Goal: Task Accomplishment & Management: Complete application form

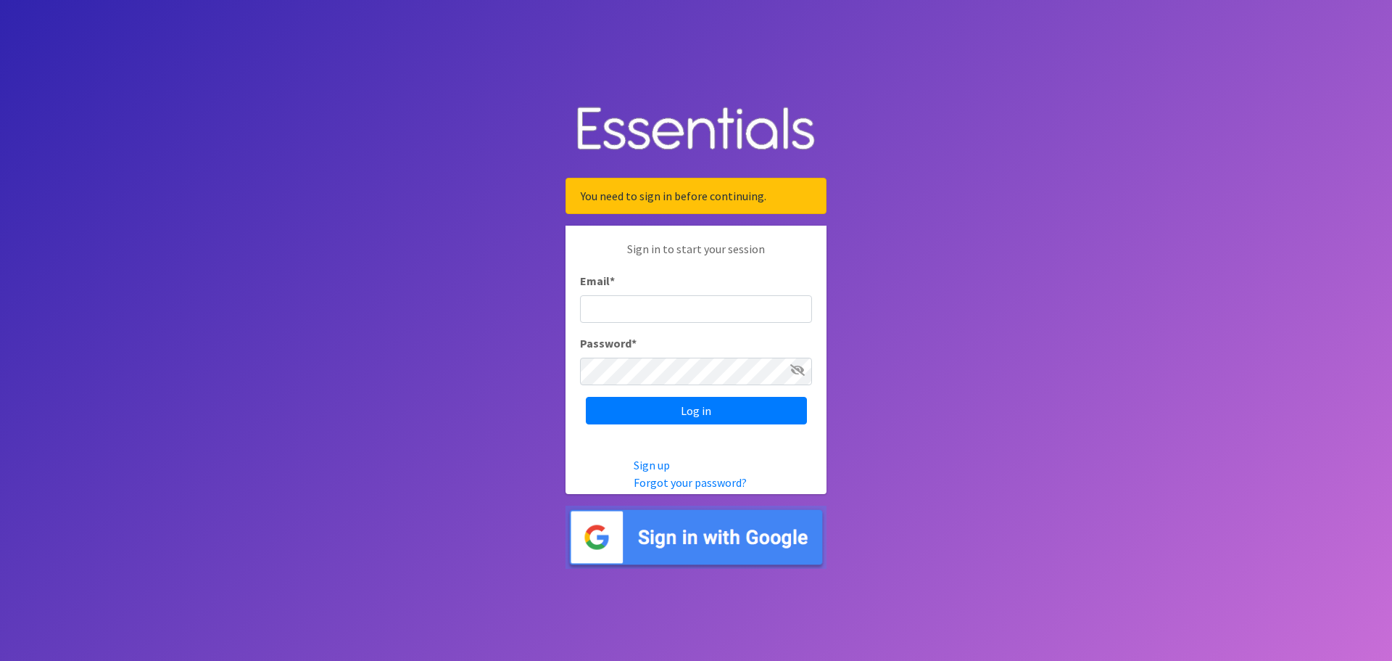
click at [666, 315] on input "Email *" at bounding box center [696, 309] width 232 height 28
type input "[PERSON_NAME][EMAIL_ADDRESS][PERSON_NAME][DOMAIN_NAME]"
click at [694, 405] on input "Log in" at bounding box center [696, 411] width 221 height 28
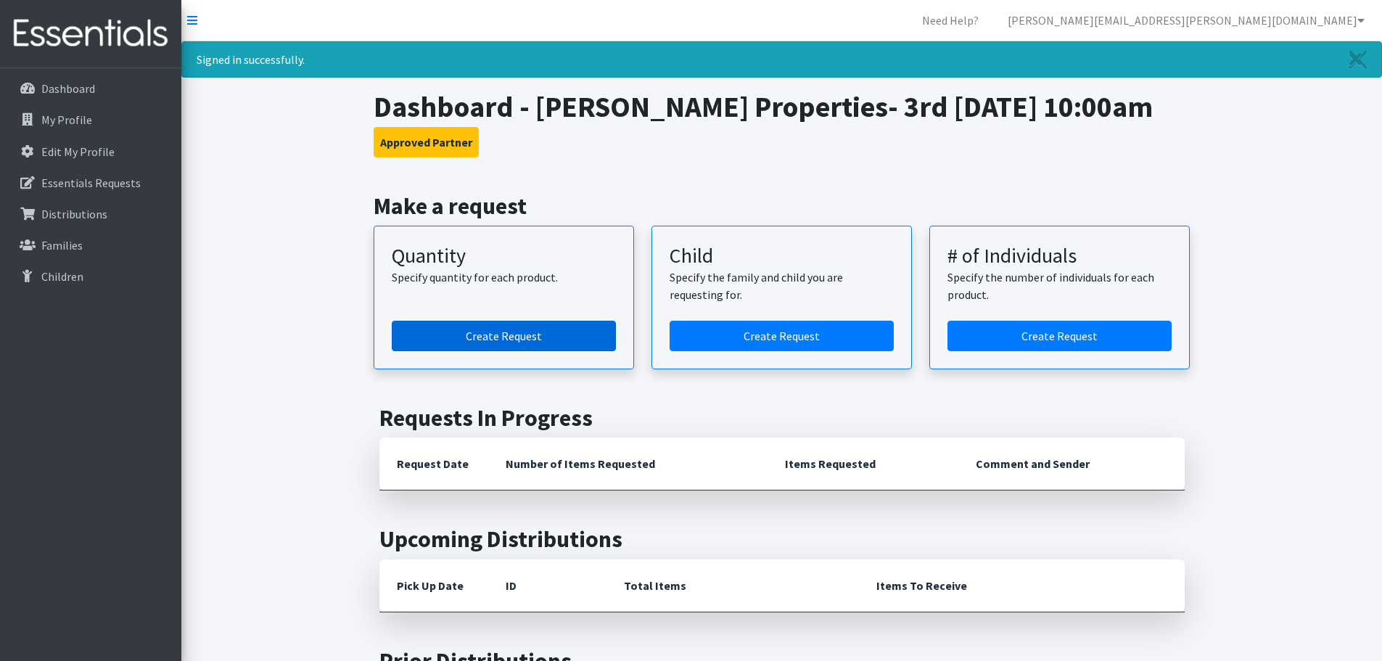
click at [492, 331] on link "Create Request" at bounding box center [504, 336] width 224 height 30
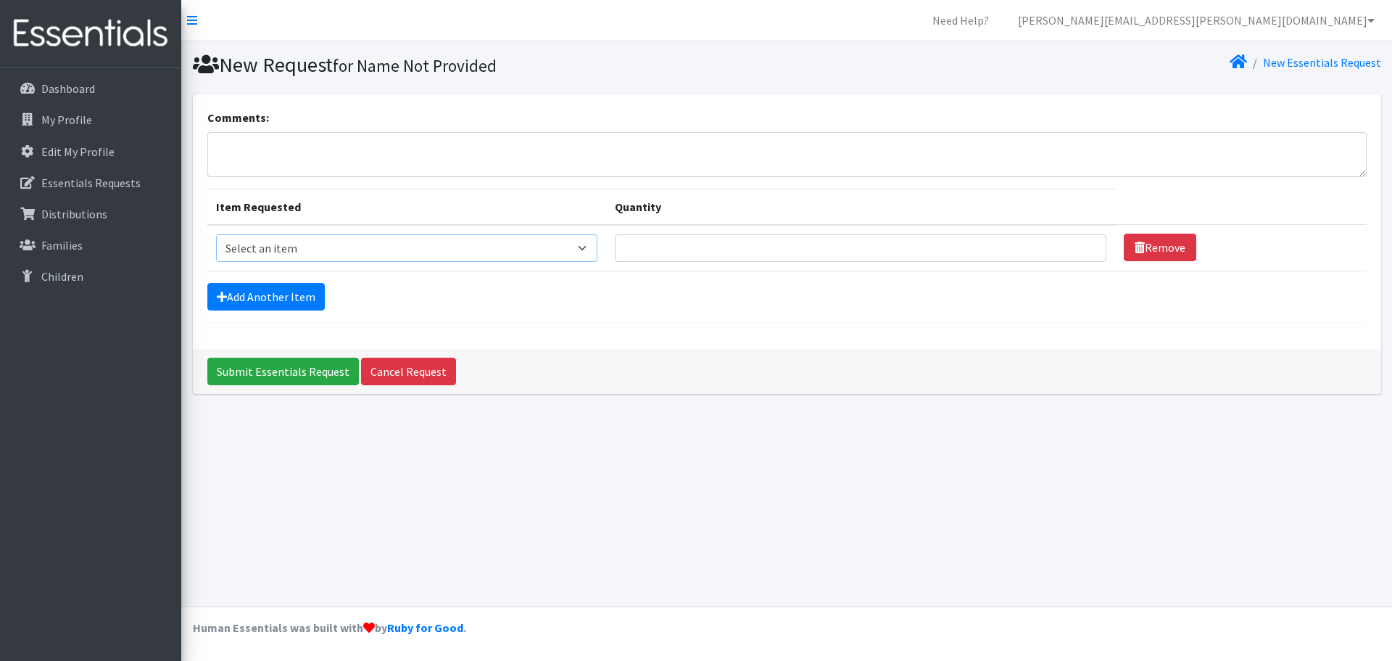
click at [589, 249] on select "Select an item Kids (Newborn) Kids (Size 1) Kids (Size 2) Kids (Size 3) Kids (S…" at bounding box center [407, 248] width 382 height 28
select select "3400"
click at [216, 234] on select "Select an item Kids (Newborn) Kids (Size 1) Kids (Size 2) Kids (Size 3) Kids (S…" at bounding box center [407, 248] width 382 height 28
click at [1078, 247] on input "1" at bounding box center [861, 248] width 492 height 28
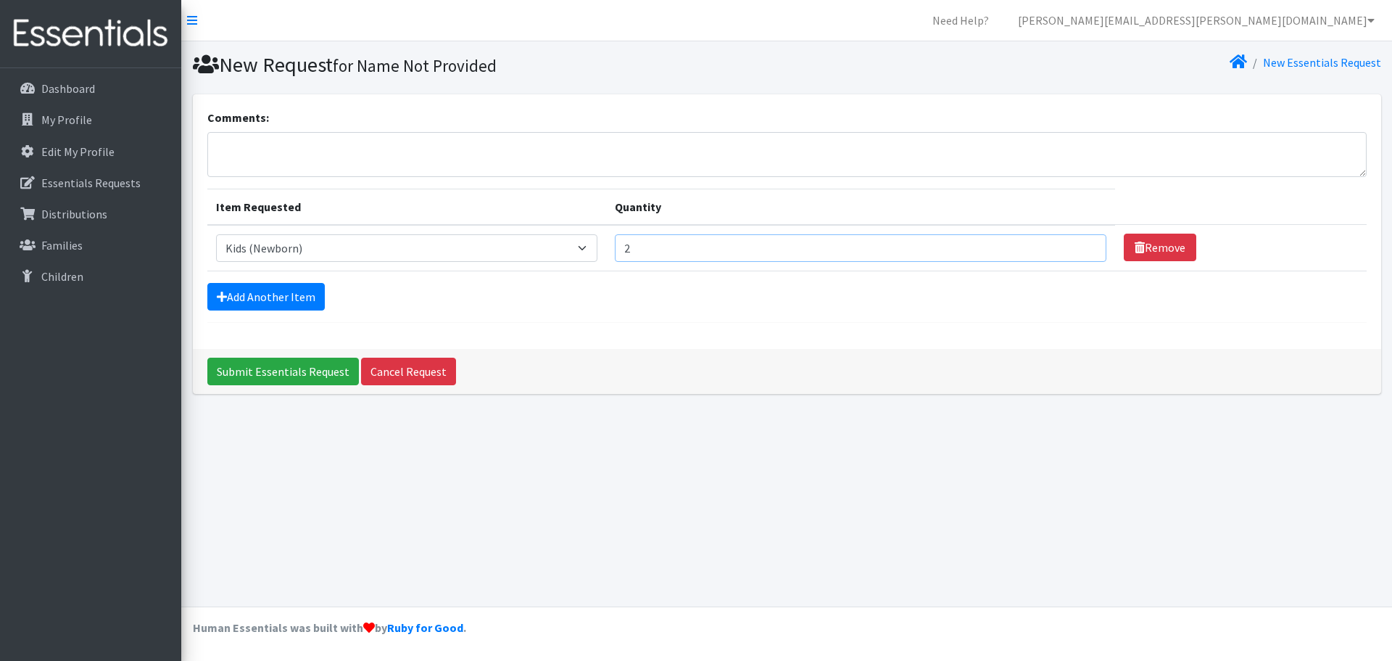
click at [1077, 246] on input "2" at bounding box center [861, 248] width 492 height 28
click at [1077, 246] on input "3" at bounding box center [861, 248] width 492 height 28
click at [1077, 246] on input "4" at bounding box center [861, 248] width 492 height 28
type input "5"
click at [1077, 246] on input "5" at bounding box center [861, 248] width 492 height 28
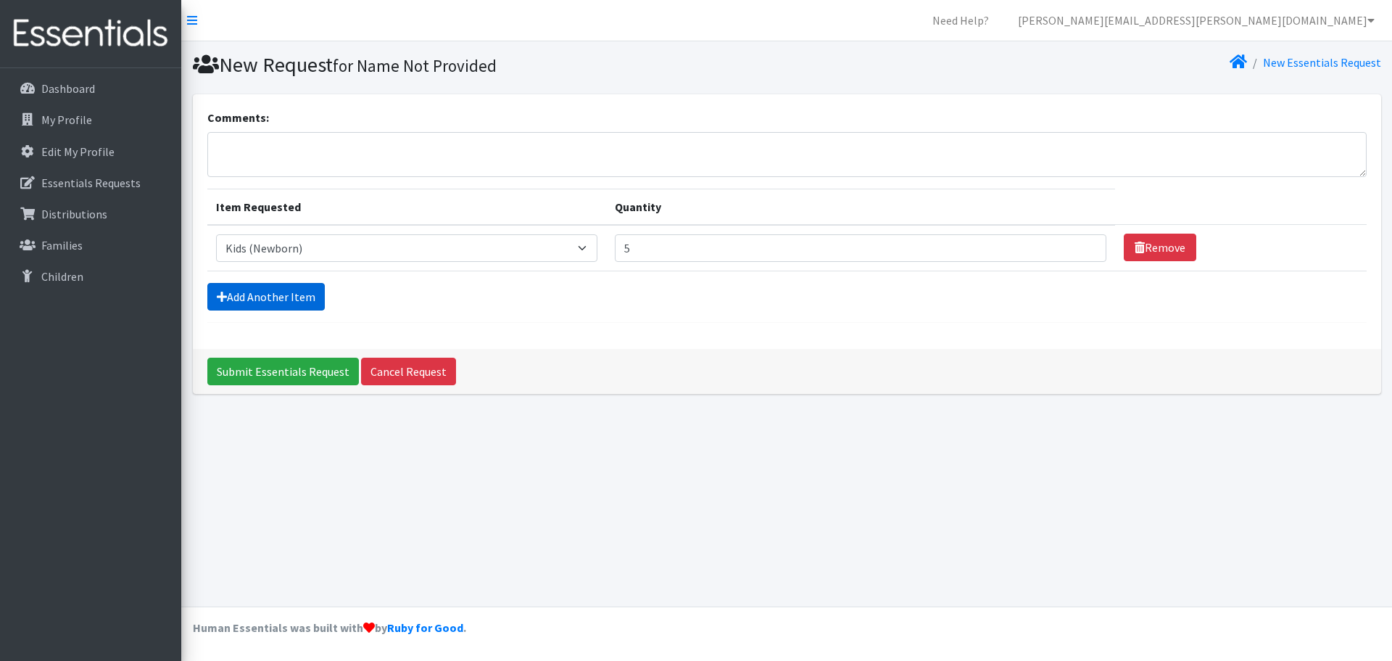
click at [270, 297] on link "Add Another Item" at bounding box center [265, 297] width 117 height 28
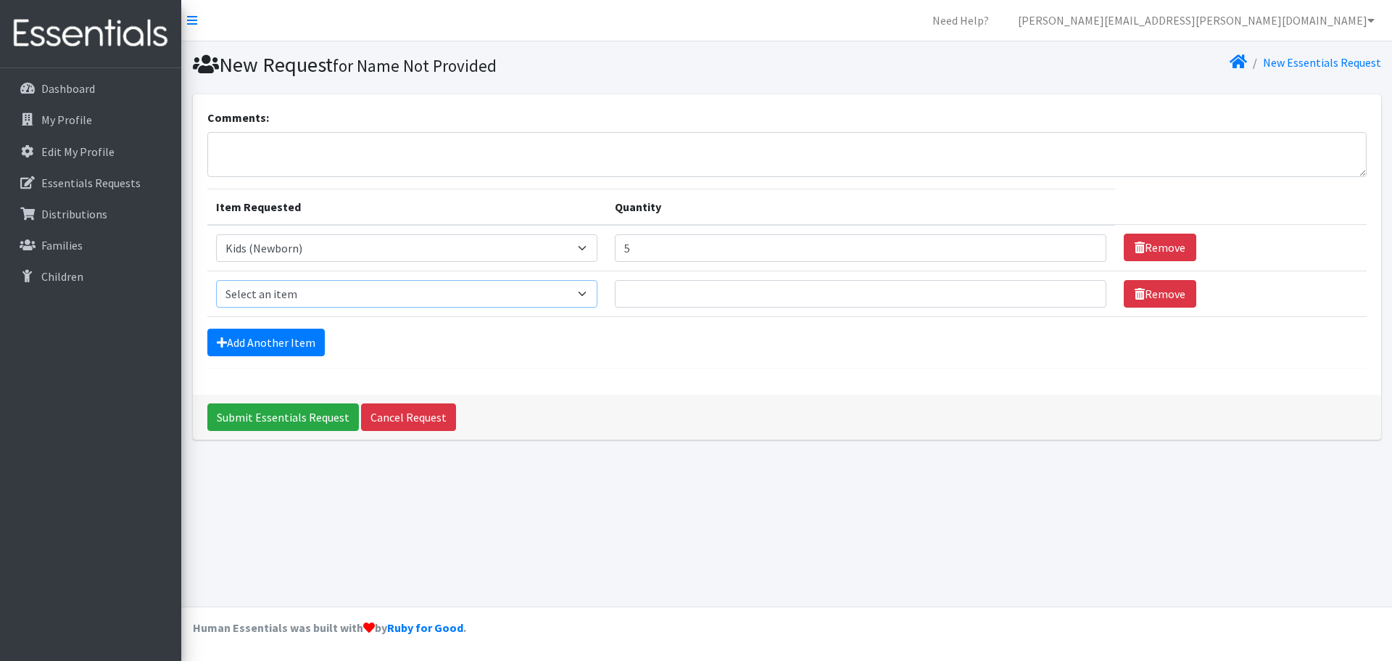
click at [272, 292] on select "Select an item Kids (Newborn) Kids (Size 1) Kids (Size 2) Kids (Size 3) Kids (S…" at bounding box center [407, 294] width 382 height 28
select select "3401"
click at [216, 280] on select "Select an item Kids (Newborn) Kids (Size 1) Kids (Size 2) Kids (Size 3) Kids (S…" at bounding box center [407, 294] width 382 height 28
click at [1077, 288] on input "1" at bounding box center [861, 294] width 492 height 28
click at [1077, 288] on input "2" at bounding box center [861, 294] width 492 height 28
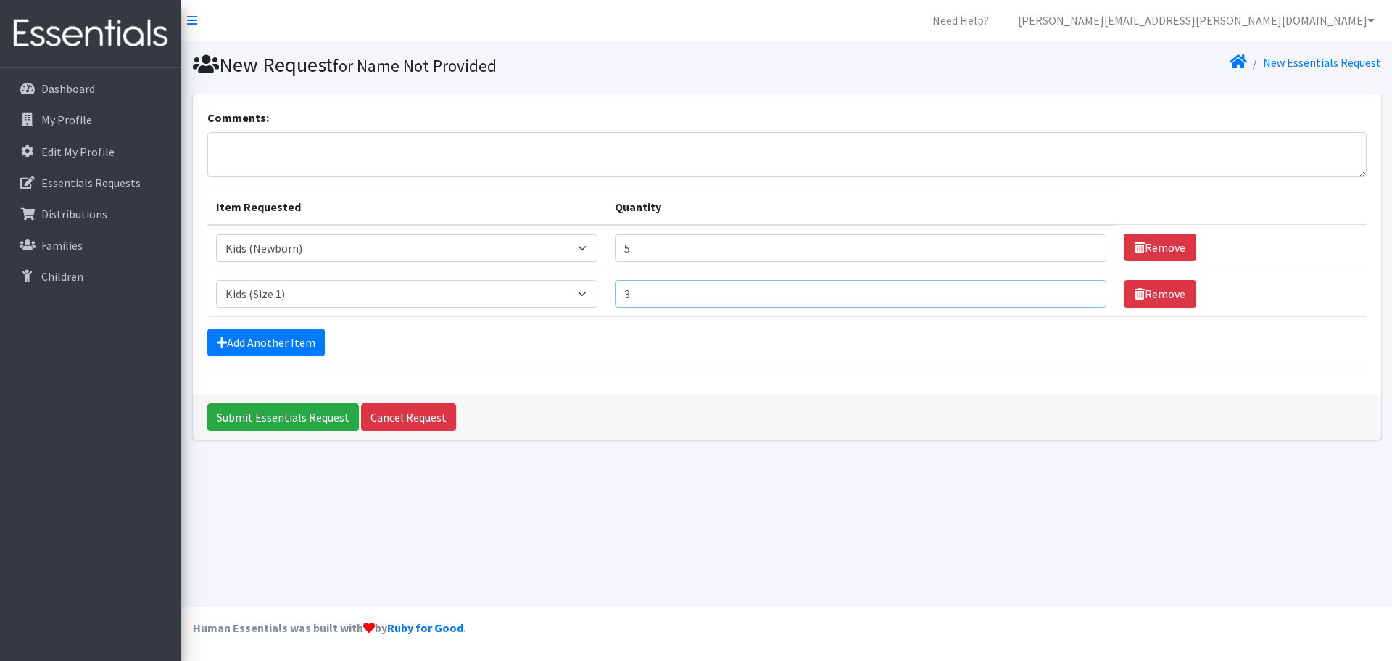
click at [1077, 288] on input "3" at bounding box center [861, 294] width 492 height 28
click at [1078, 289] on input "4" at bounding box center [861, 294] width 492 height 28
type input "5"
click at [1078, 289] on input "5" at bounding box center [861, 294] width 492 height 28
click at [273, 335] on link "Add Another Item" at bounding box center [265, 343] width 117 height 28
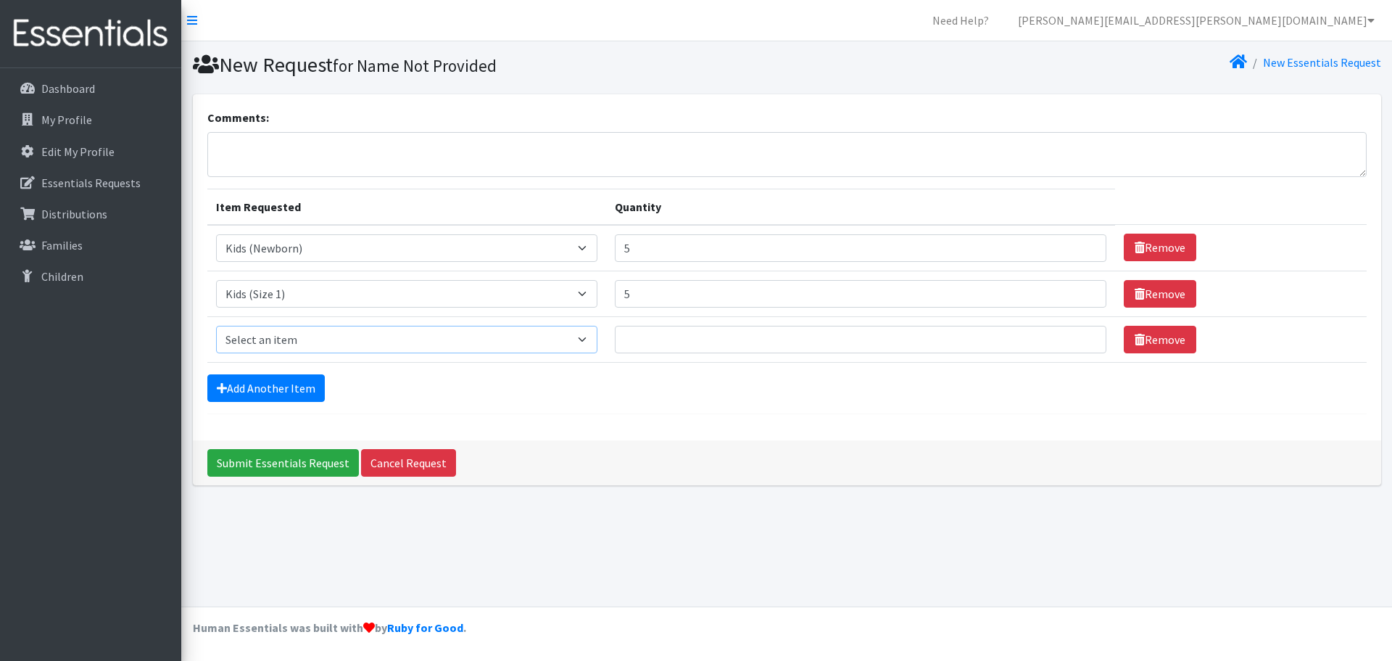
click at [589, 343] on select "Select an item Kids (Newborn) Kids (Size 1) Kids (Size 2) Kids (Size 3) Kids (S…" at bounding box center [407, 340] width 382 height 28
select select "3420"
click at [216, 326] on select "Select an item Kids (Newborn) Kids (Size 1) Kids (Size 2) Kids (Size 3) Kids (S…" at bounding box center [407, 340] width 382 height 28
click at [1077, 334] on input "1" at bounding box center [861, 340] width 492 height 28
click at [1077, 334] on input "2" at bounding box center [861, 340] width 492 height 28
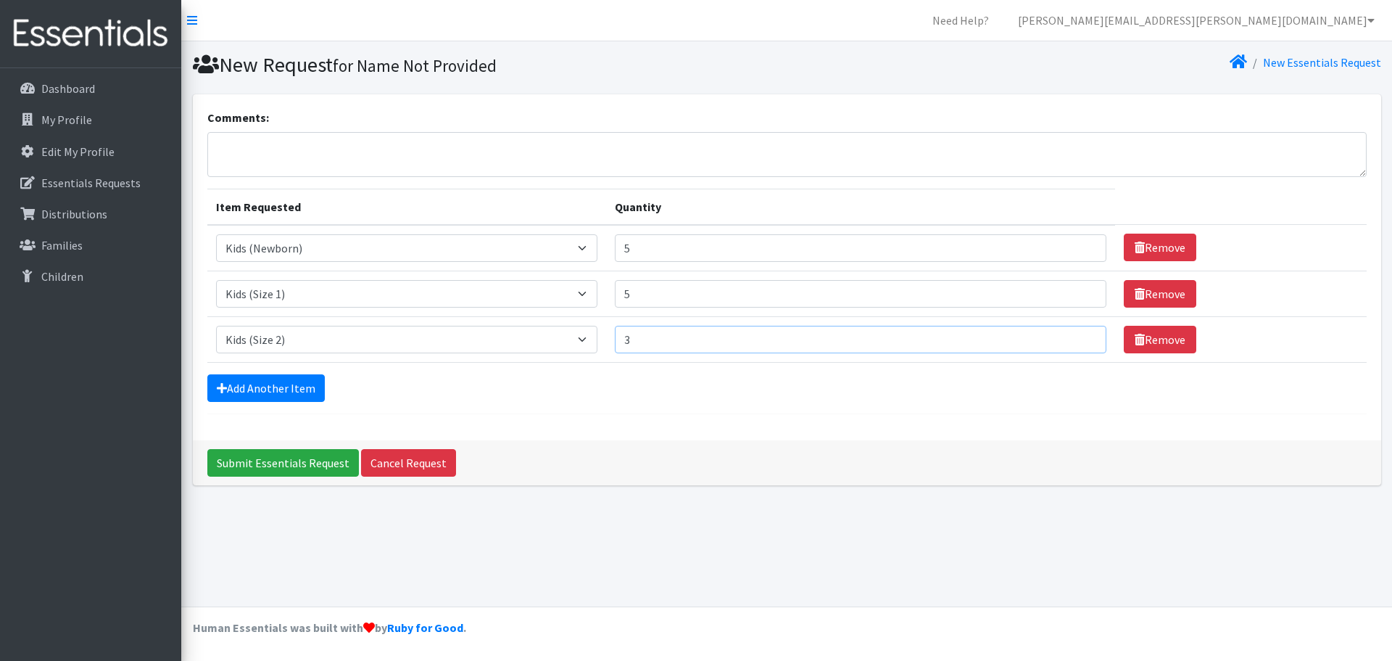
click at [1077, 334] on input "3" at bounding box center [861, 340] width 492 height 28
click at [1077, 334] on input "4" at bounding box center [861, 340] width 492 height 28
type input "5"
click at [1077, 334] on input "5" at bounding box center [861, 340] width 492 height 28
click at [293, 385] on link "Add Another Item" at bounding box center [265, 388] width 117 height 28
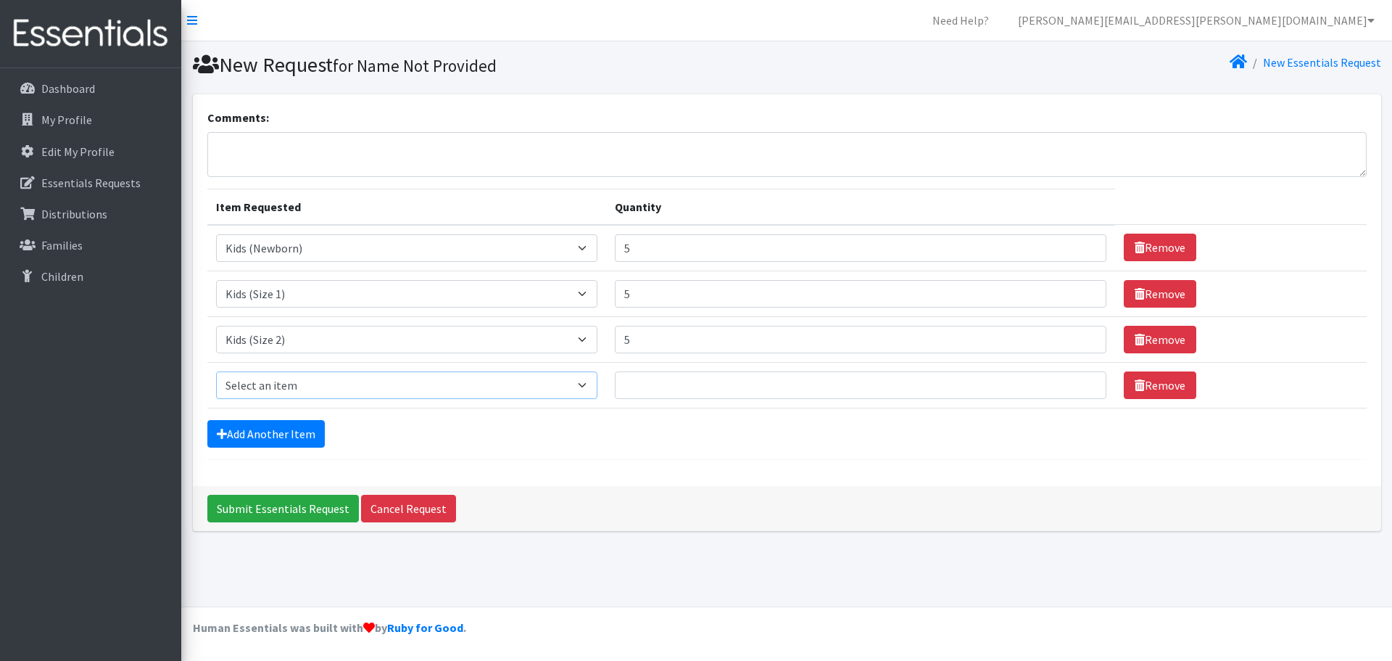
click at [590, 387] on select "Select an item Kids (Newborn) Kids (Size 1) Kids (Size 2) Kids (Size 3) Kids (S…" at bounding box center [407, 385] width 382 height 28
select select "3393"
click at [216, 371] on select "Select an item Kids (Newborn) Kids (Size 1) Kids (Size 2) Kids (Size 3) Kids (S…" at bounding box center [407, 385] width 382 height 28
click at [1078, 381] on input "1" at bounding box center [861, 385] width 492 height 28
click at [1078, 381] on input "2" at bounding box center [861, 385] width 492 height 28
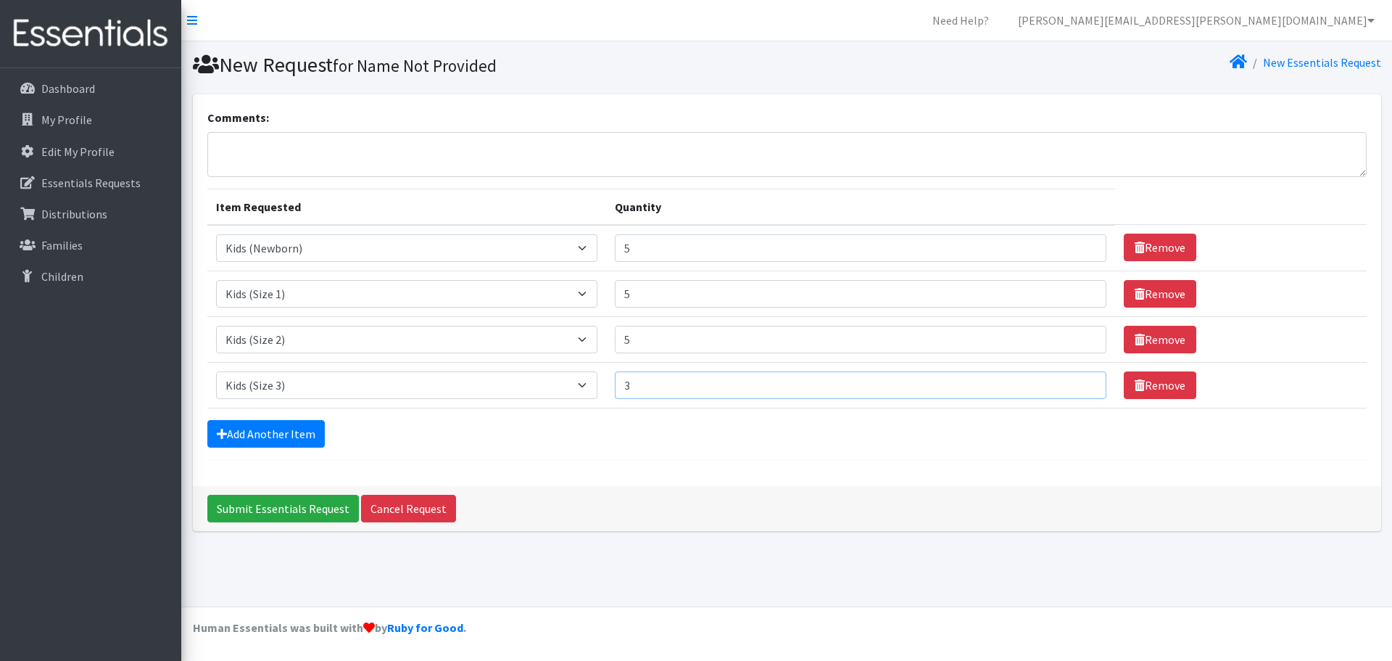
click at [1078, 381] on input "3" at bounding box center [861, 385] width 492 height 28
click at [1078, 381] on input "4" at bounding box center [861, 385] width 492 height 28
click at [1078, 381] on input "5" at bounding box center [861, 385] width 492 height 28
click at [1078, 381] on input "6" at bounding box center [861, 385] width 492 height 28
click at [1078, 381] on input "9" at bounding box center [861, 385] width 492 height 28
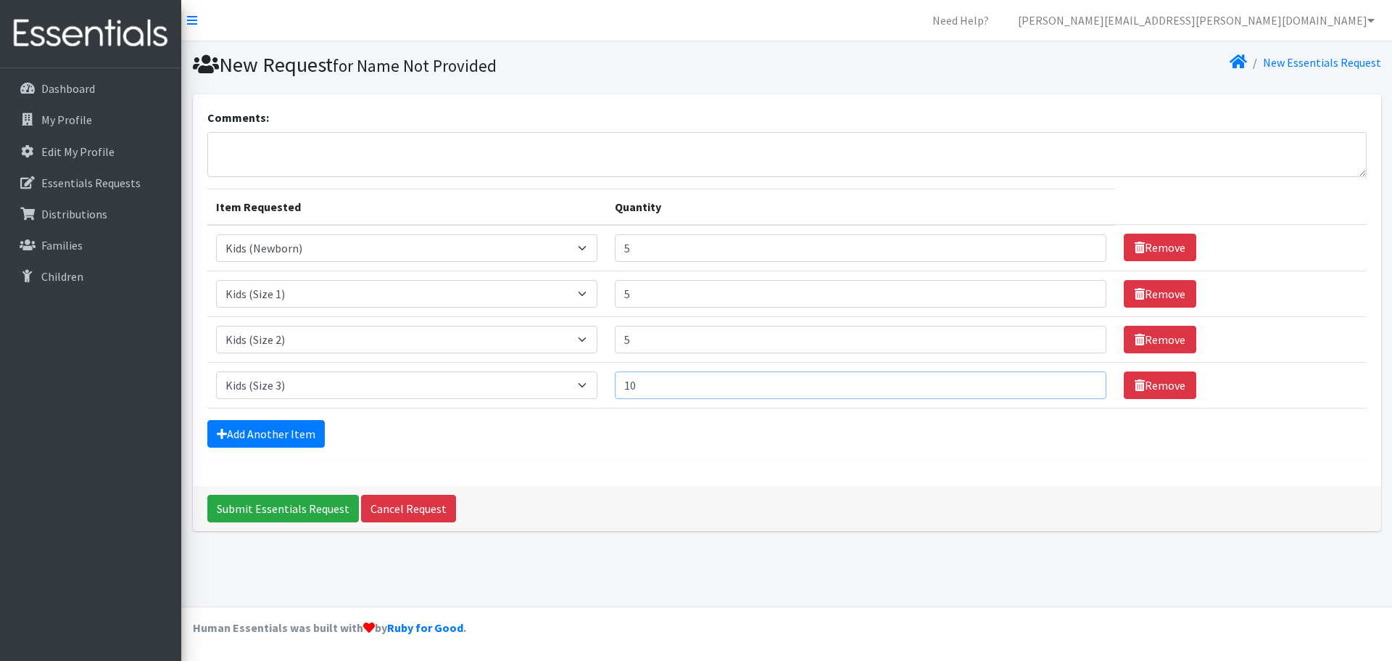
type input "10"
click at [1078, 381] on input "10" at bounding box center [861, 385] width 492 height 28
click at [255, 427] on link "Add Another Item" at bounding box center [265, 434] width 117 height 28
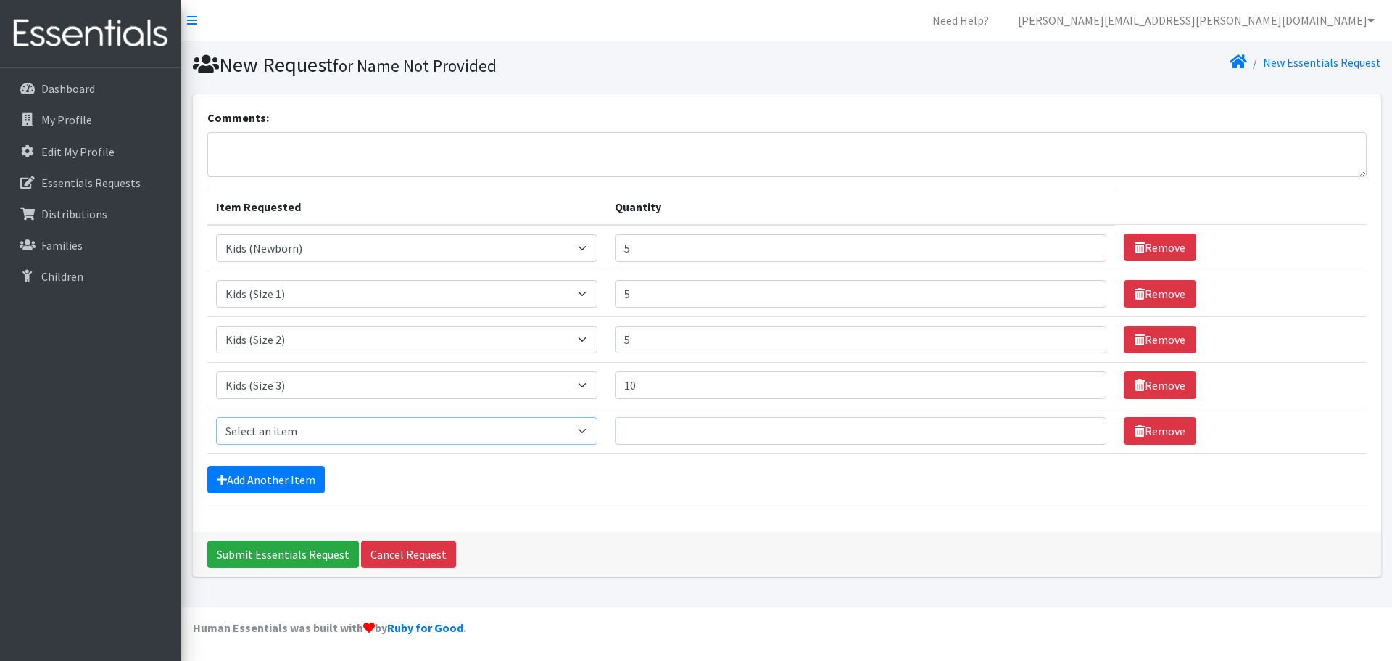
click at [590, 432] on select "Select an item Kids (Newborn) Kids (Size 1) Kids (Size 2) Kids (Size 3) Kids (S…" at bounding box center [407, 431] width 382 height 28
select select "3394"
click at [216, 417] on select "Select an item Kids (Newborn) Kids (Size 1) Kids (Size 2) Kids (Size 3) Kids (S…" at bounding box center [407, 431] width 382 height 28
click at [651, 432] on input "Quantity" at bounding box center [861, 431] width 492 height 28
type input "10"
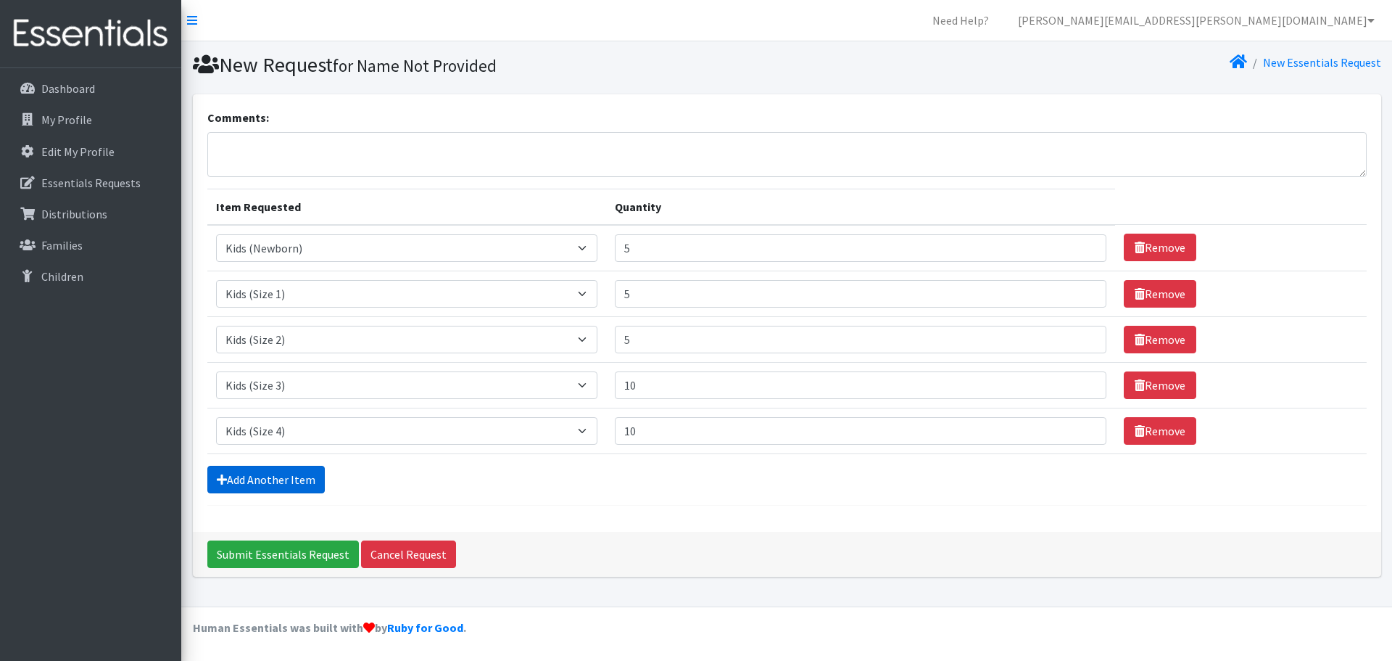
click at [298, 482] on link "Add Another Item" at bounding box center [265, 480] width 117 height 28
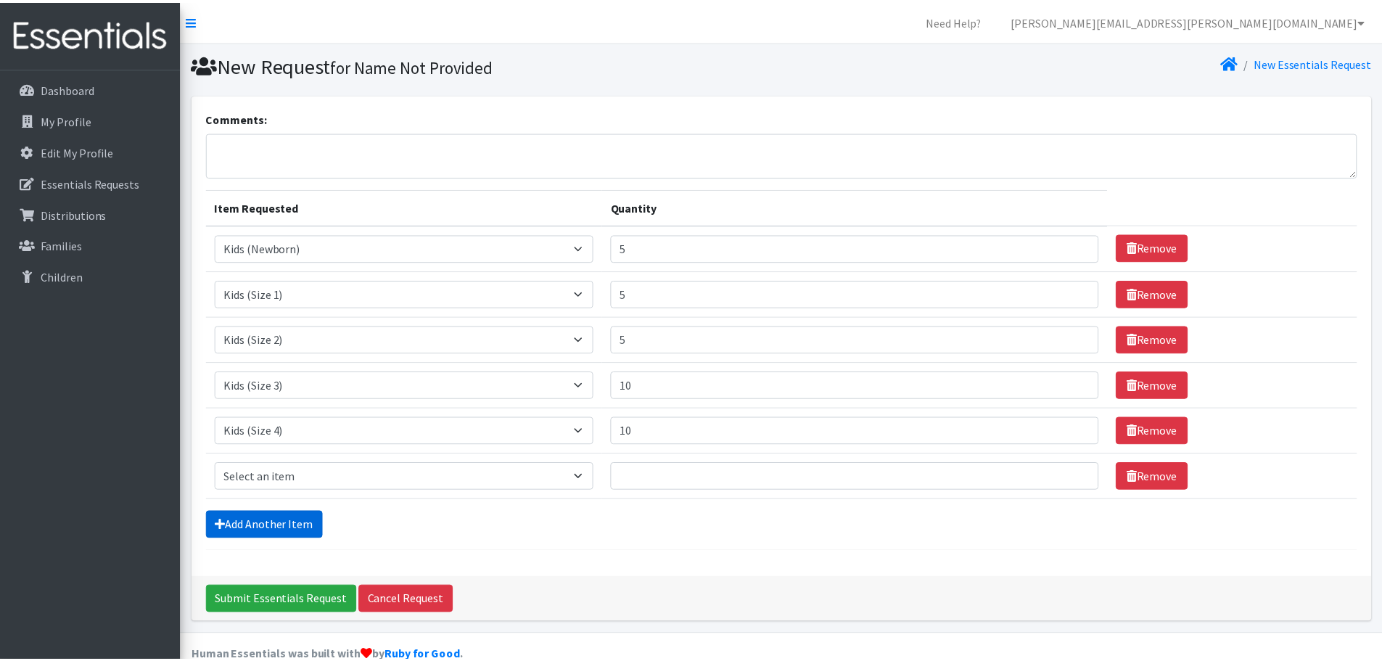
scroll to position [28, 0]
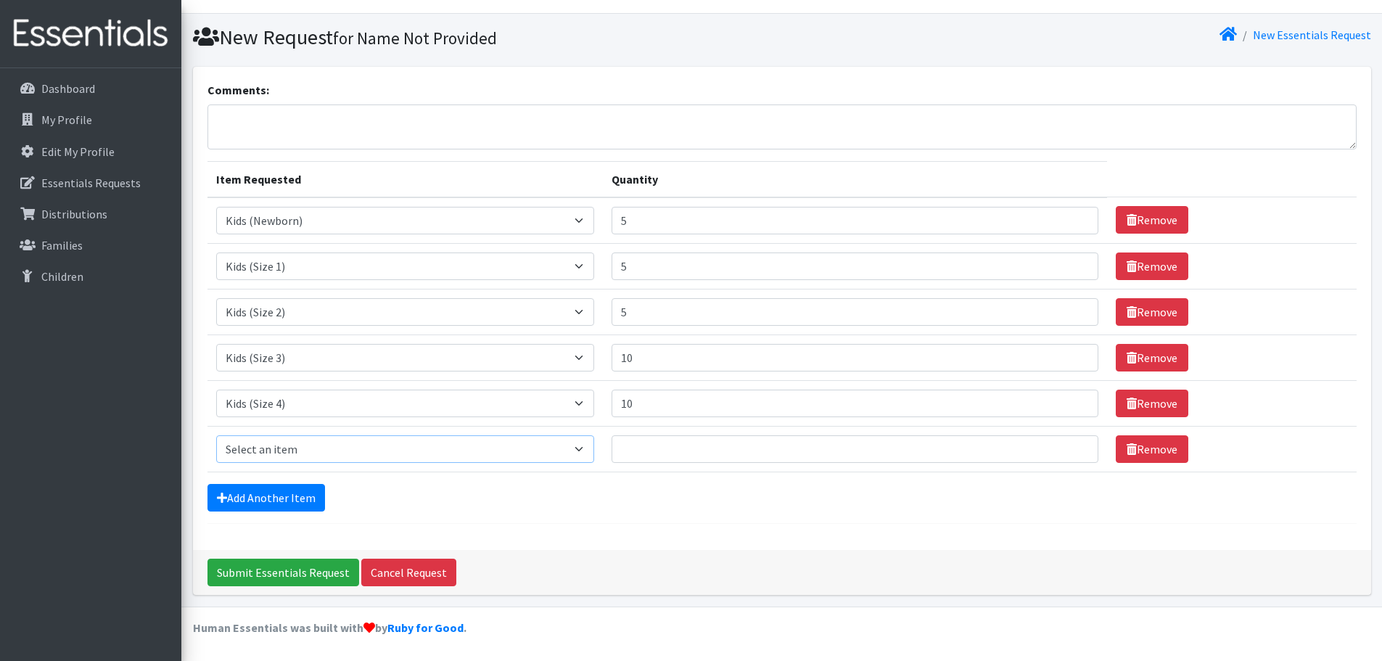
click at [586, 448] on select "Select an item Kids (Newborn) Kids (Size 1) Kids (Size 2) Kids (Size 3) Kids (S…" at bounding box center [405, 449] width 379 height 28
select select "3407"
click at [216, 435] on select "Select an item Kids (Newborn) Kids (Size 1) Kids (Size 2) Kids (Size 3) Kids (S…" at bounding box center [405, 449] width 379 height 28
click at [654, 453] on input "Quantity" at bounding box center [854, 449] width 487 height 28
type input "10"
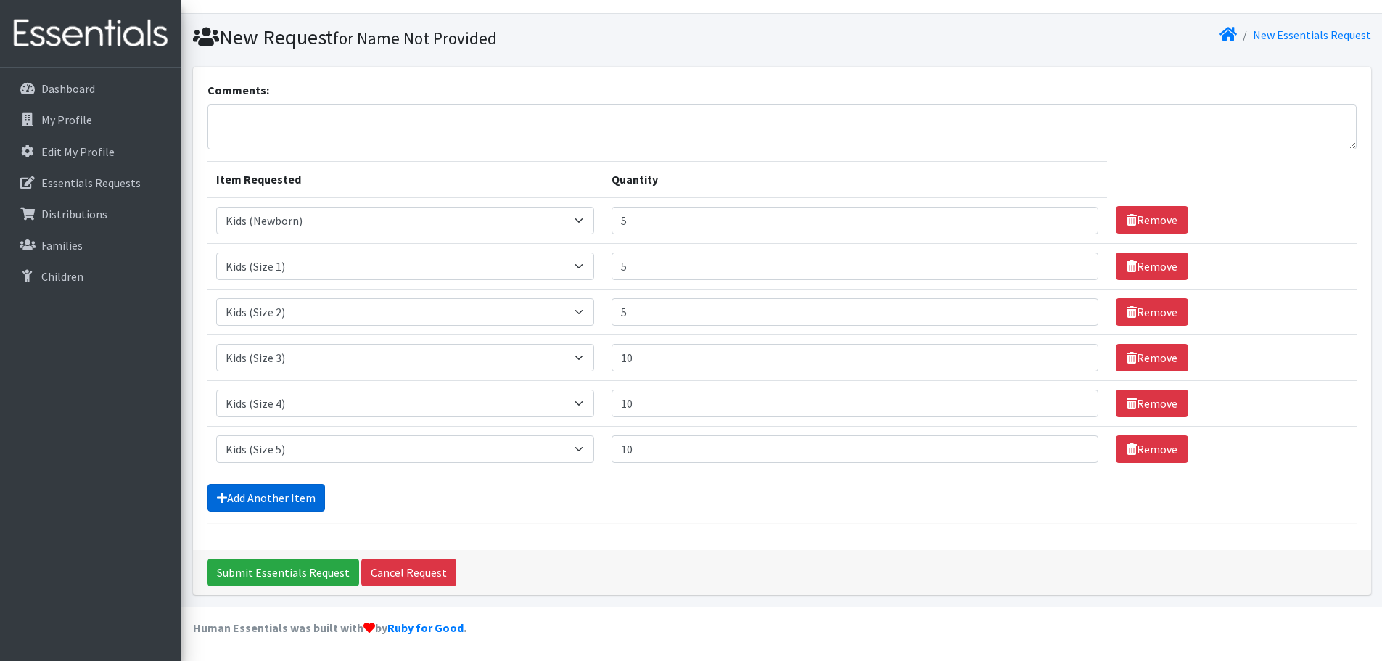
click at [245, 489] on link "Add Another Item" at bounding box center [265, 498] width 117 height 28
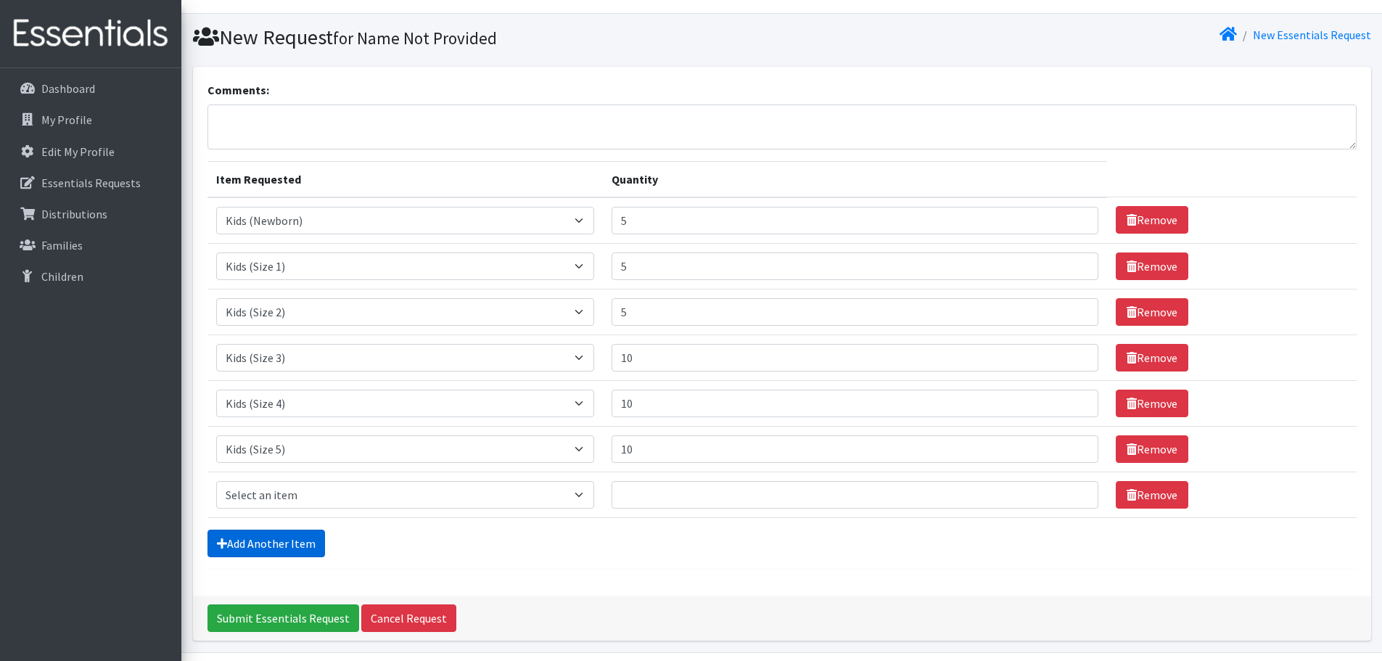
scroll to position [73, 0]
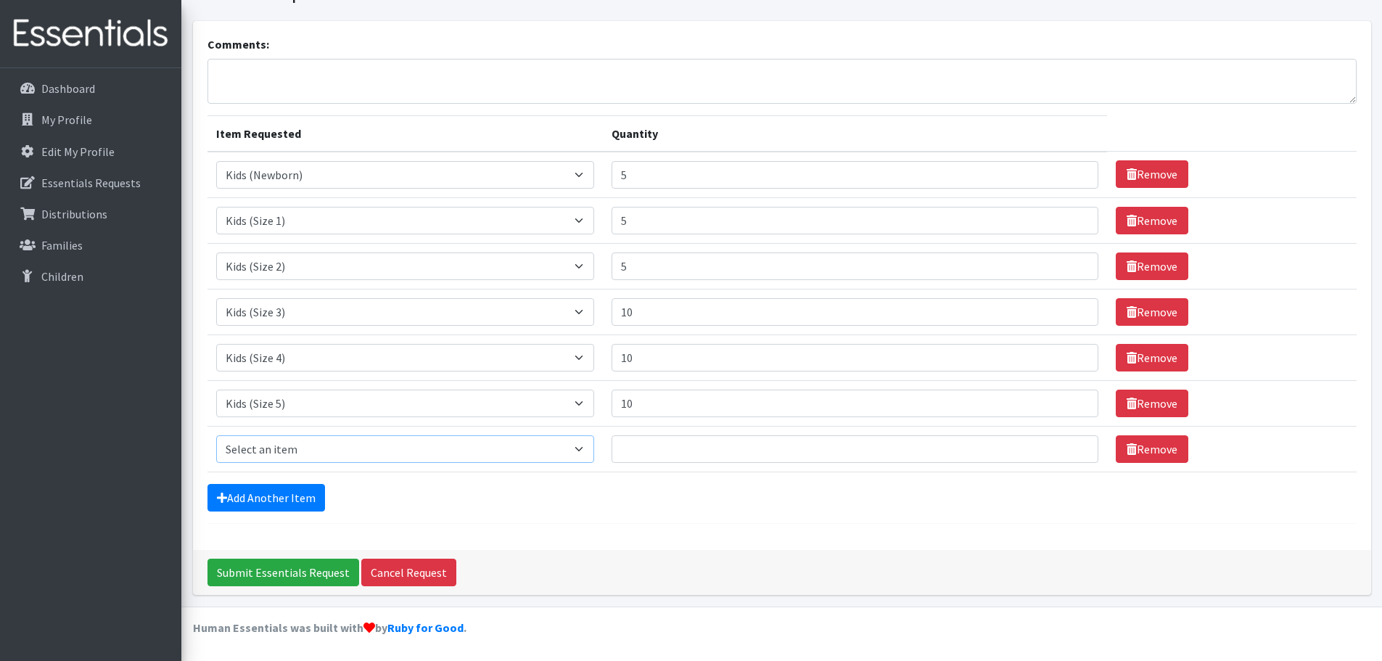
click at [586, 450] on select "Select an item Kids (Newborn) Kids (Size 1) Kids (Size 2) Kids (Size 3) Kids (S…" at bounding box center [405, 449] width 379 height 28
select select "3419"
click at [216, 435] on select "Select an item Kids (Newborn) Kids (Size 1) Kids (Size 2) Kids (Size 3) Kids (S…" at bounding box center [405, 449] width 379 height 28
click at [640, 454] on input "Quantity" at bounding box center [854, 449] width 487 height 28
type input "10"
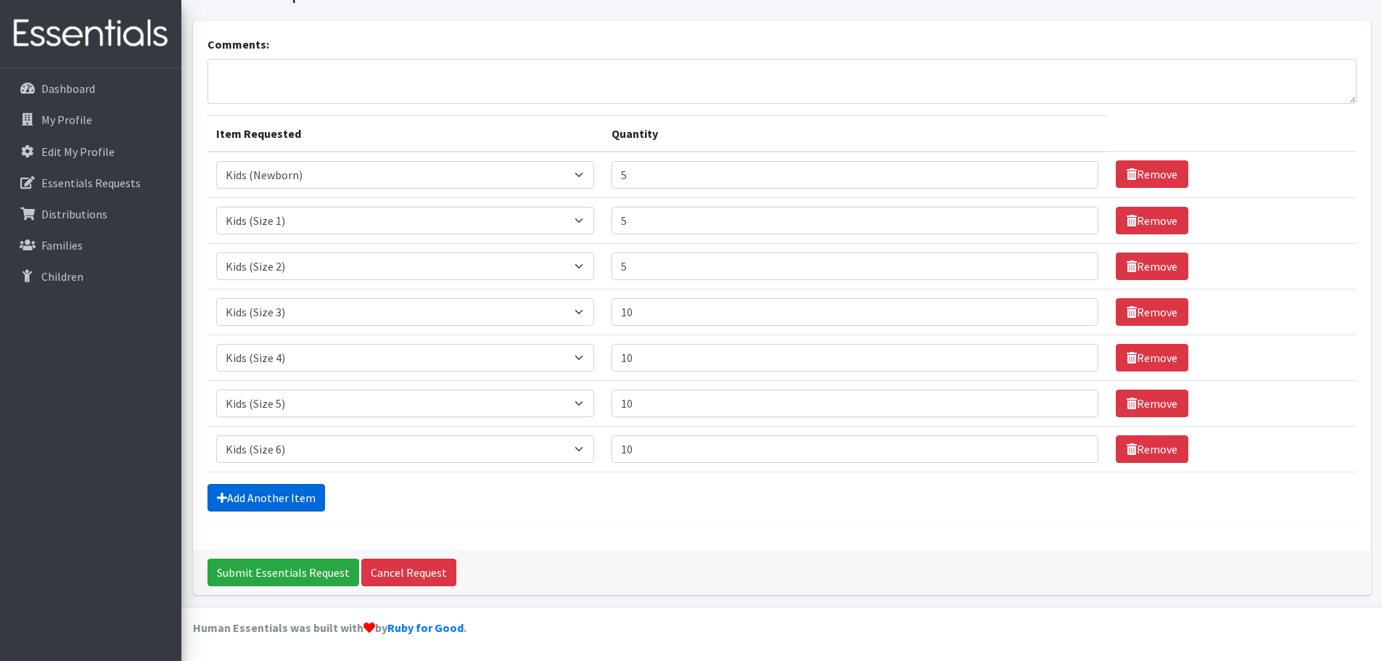
click at [305, 492] on link "Add Another Item" at bounding box center [265, 498] width 117 height 28
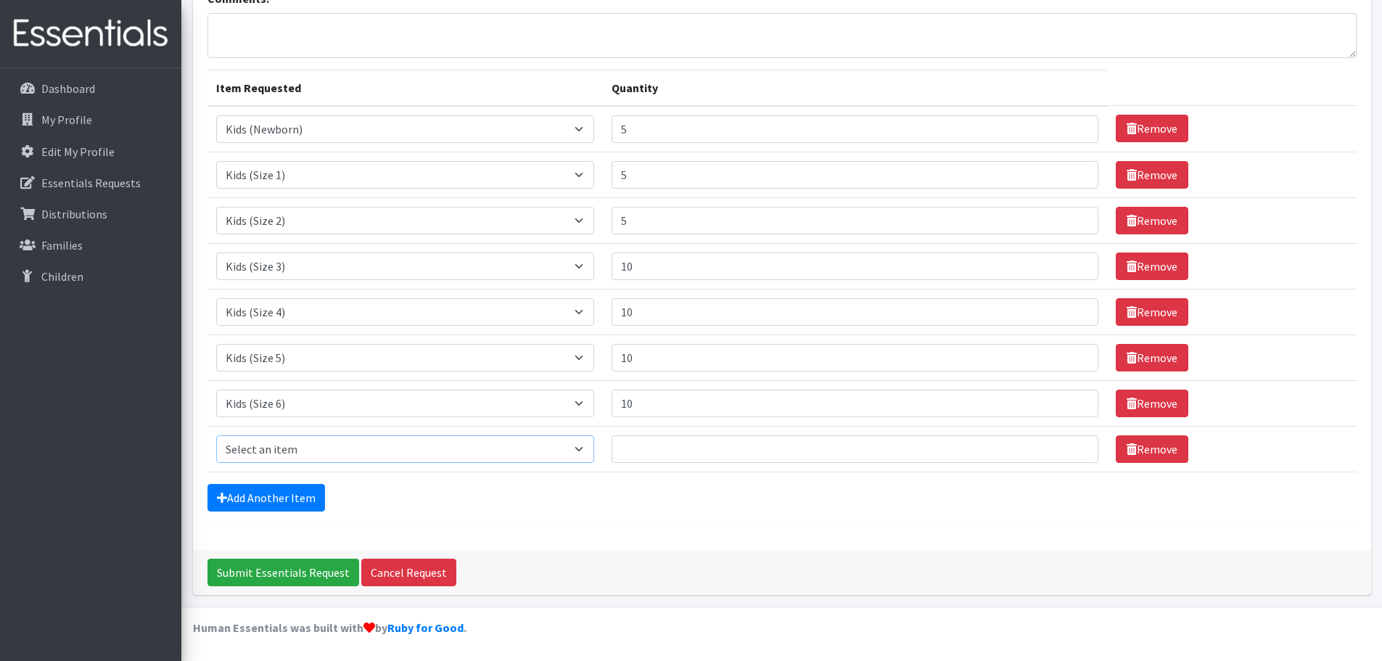
click at [585, 450] on select "Select an item Kids (Newborn) Kids (Size 1) Kids (Size 2) Kids (Size 3) Kids (S…" at bounding box center [405, 449] width 379 height 28
select select "3415"
click at [216, 435] on select "Select an item Kids (Newborn) Kids (Size 1) Kids (Size 2) Kids (Size 3) Kids (S…" at bounding box center [405, 449] width 379 height 28
click at [632, 453] on input "Quantity" at bounding box center [854, 449] width 487 height 28
type input "5"
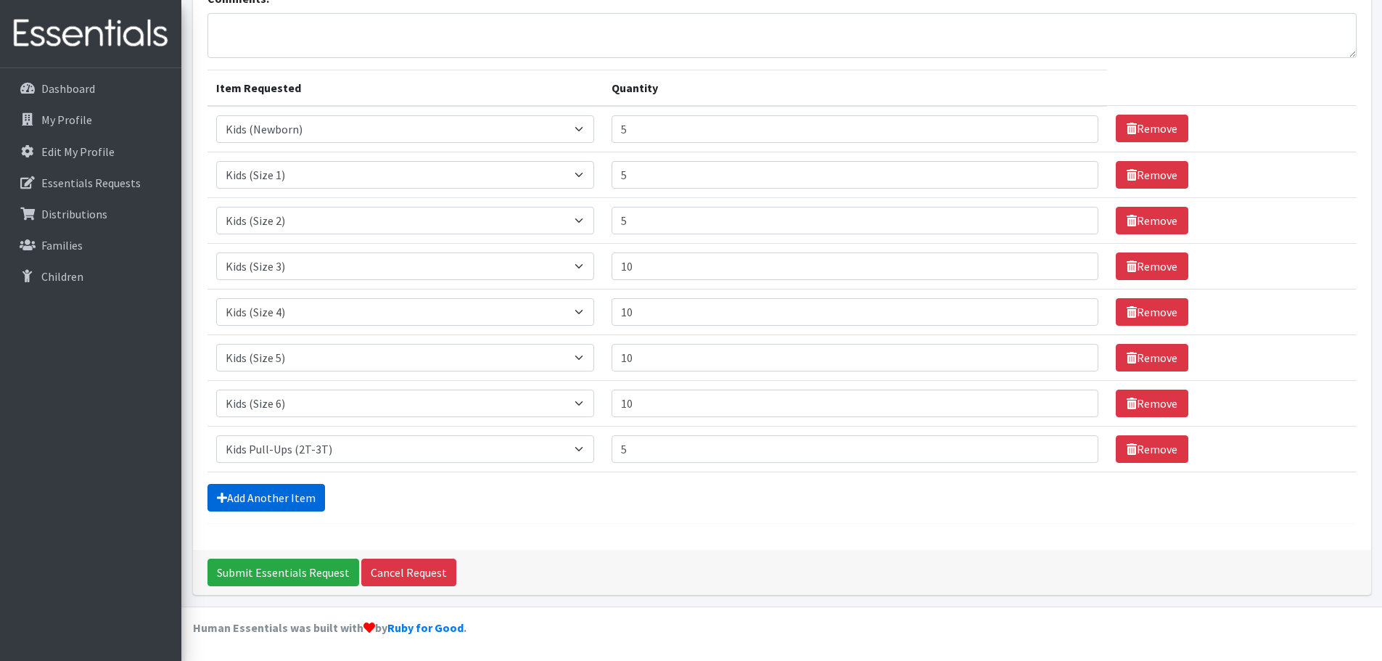
click at [302, 493] on link "Add Another Item" at bounding box center [265, 498] width 117 height 28
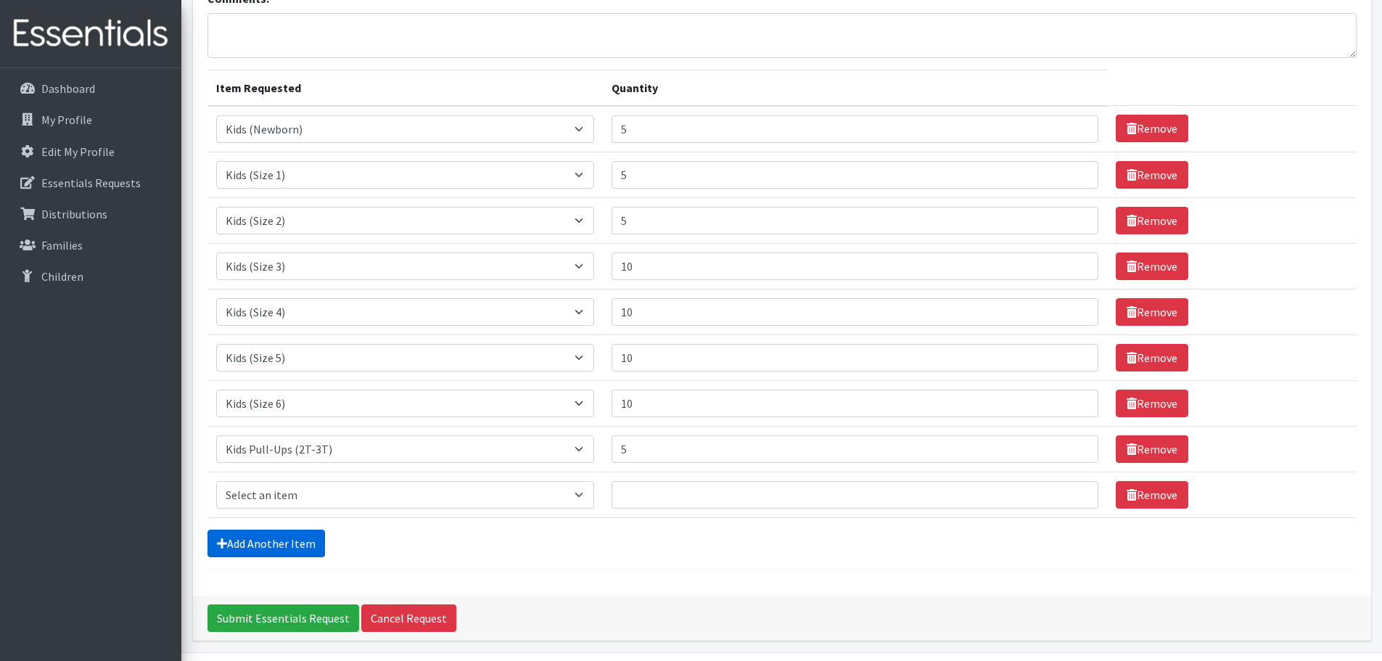
scroll to position [165, 0]
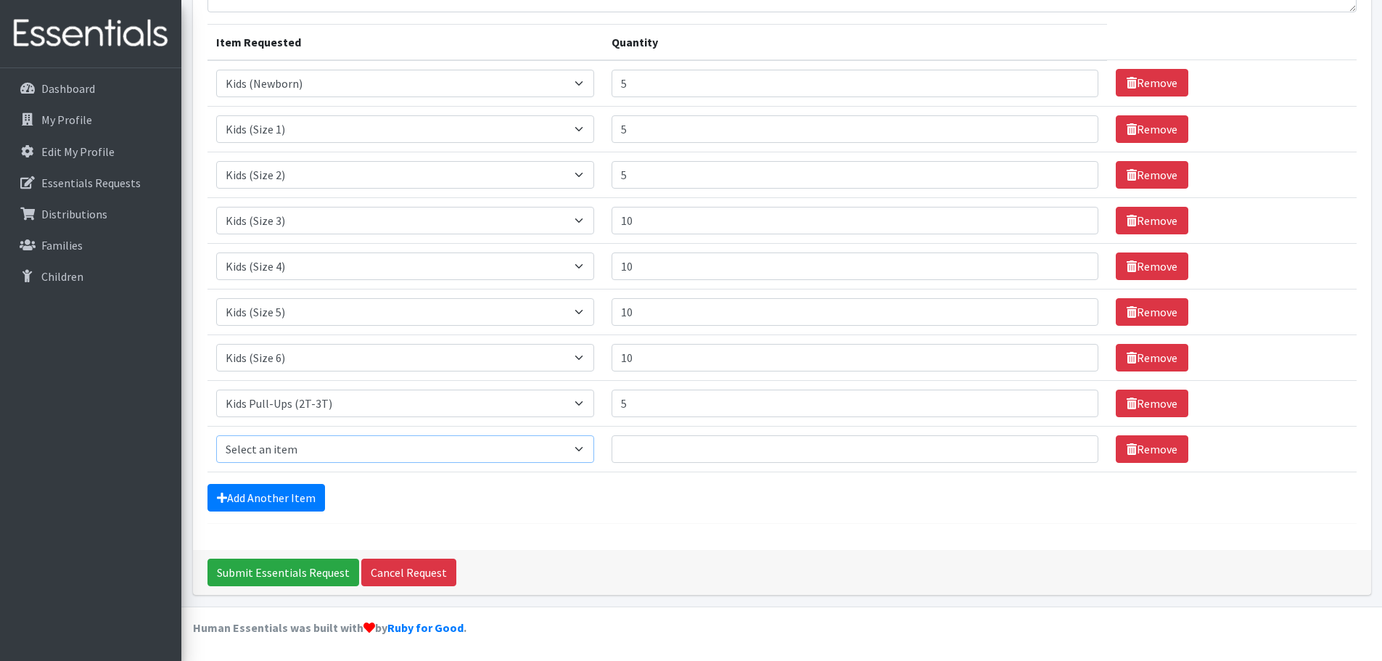
click at [586, 450] on select "Select an item Kids (Newborn) Kids (Size 1) Kids (Size 2) Kids (Size 3) Kids (S…" at bounding box center [405, 449] width 379 height 28
select select "3417"
click at [216, 435] on select "Select an item Kids (Newborn) Kids (Size 1) Kids (Size 2) Kids (Size 3) Kids (S…" at bounding box center [405, 449] width 379 height 28
click at [631, 453] on input "Quantity" at bounding box center [854, 449] width 487 height 28
type input "5"
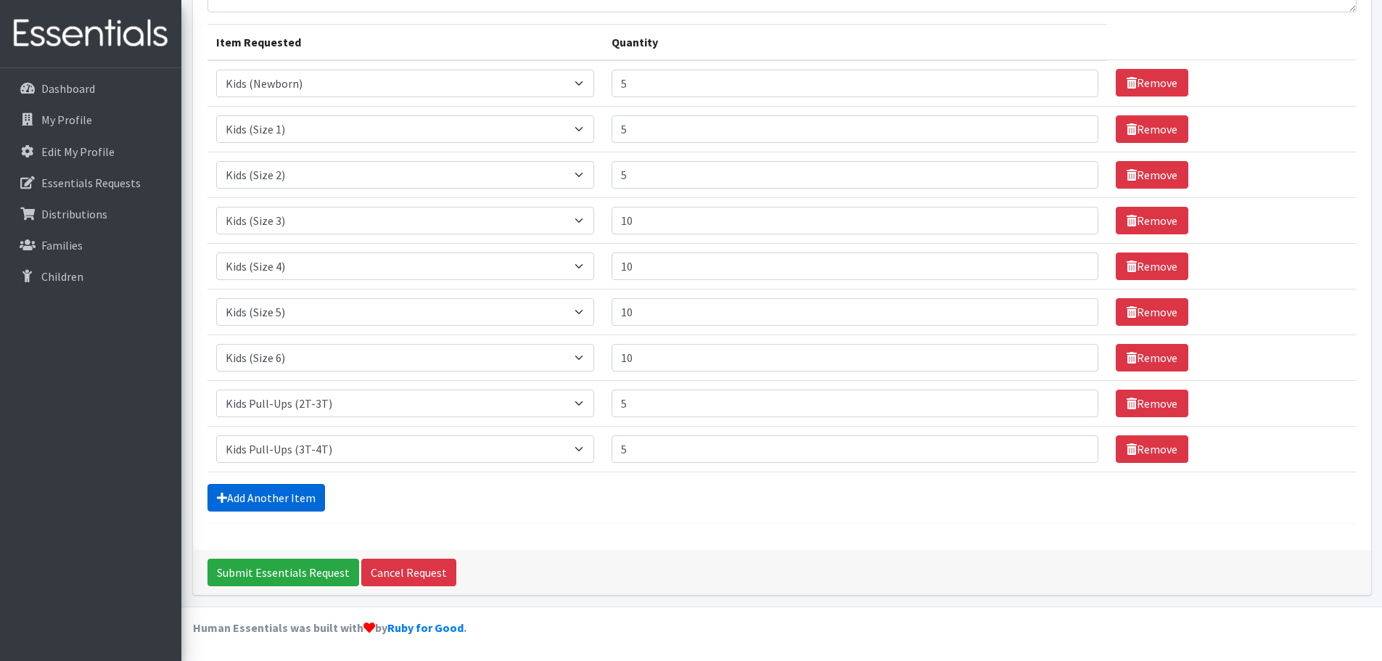
click at [275, 498] on link "Add Another Item" at bounding box center [265, 498] width 117 height 28
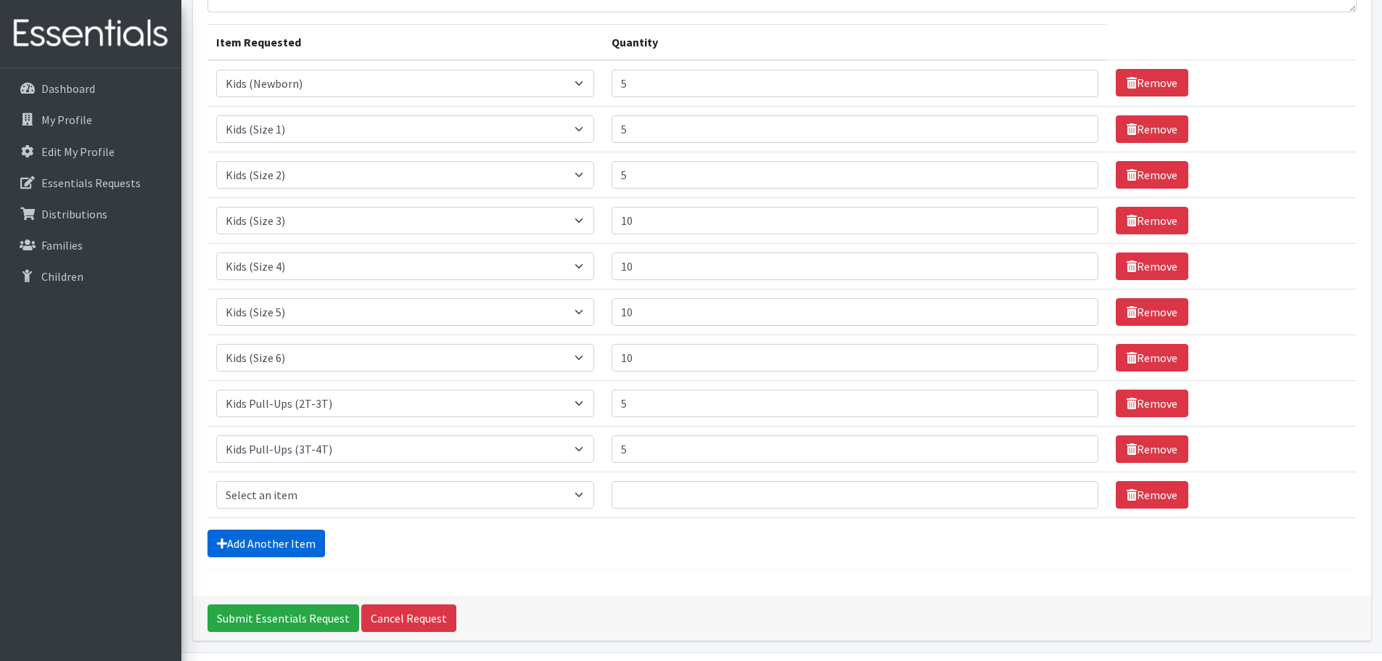
scroll to position [210, 0]
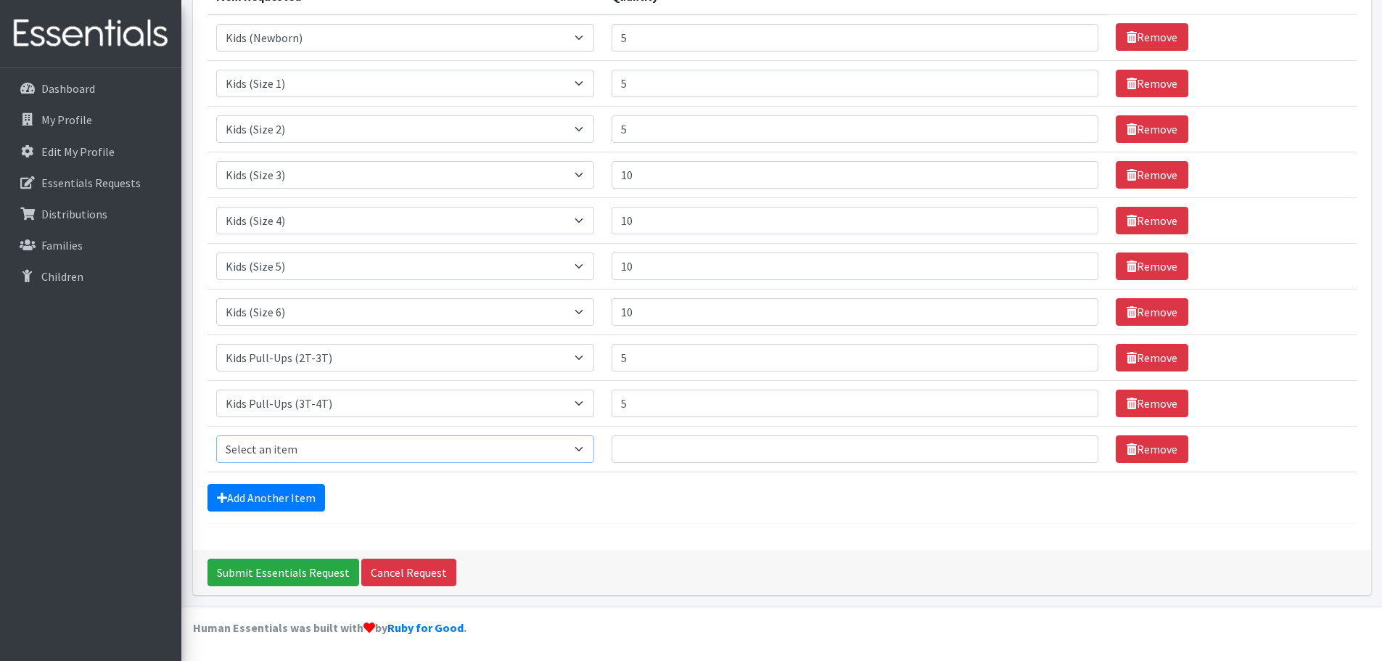
click at [270, 449] on select "Select an item Kids (Newborn) Kids (Size 1) Kids (Size 2) Kids (Size 3) Kids (S…" at bounding box center [405, 449] width 379 height 28
select select "3408"
click at [216, 435] on select "Select an item Kids (Newborn) Kids (Size 1) Kids (Size 2) Kids (Size 3) Kids (S…" at bounding box center [405, 449] width 379 height 28
click at [625, 444] on input "Quantity" at bounding box center [854, 449] width 487 height 28
type input "5"
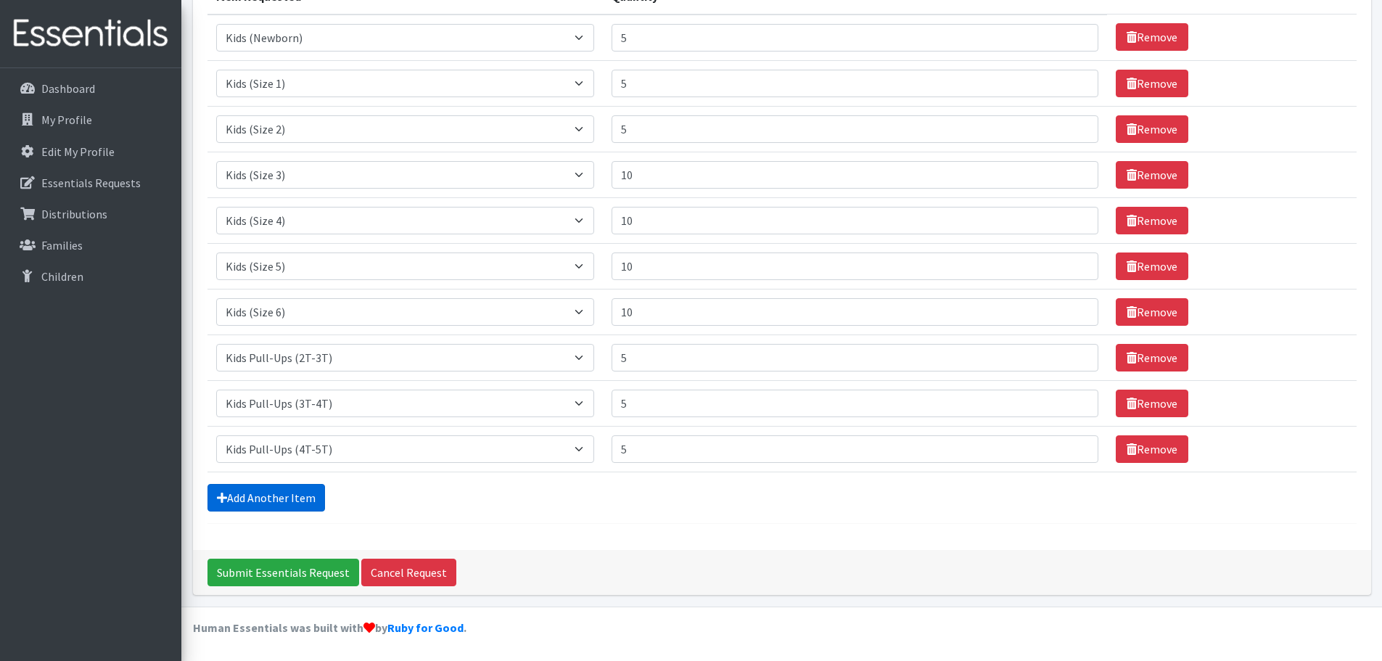
click at [296, 498] on link "Add Another Item" at bounding box center [265, 498] width 117 height 28
click at [587, 452] on select "Select an item Kids (Newborn) Kids (Size 1) Kids (Size 2) Kids (Size 3) Kids (S…" at bounding box center [405, 449] width 379 height 28
select select "3418"
click at [216, 435] on select "Select an item Kids (Newborn) Kids (Size 1) Kids (Size 2) Kids (Size 3) Kids (S…" at bounding box center [405, 449] width 379 height 28
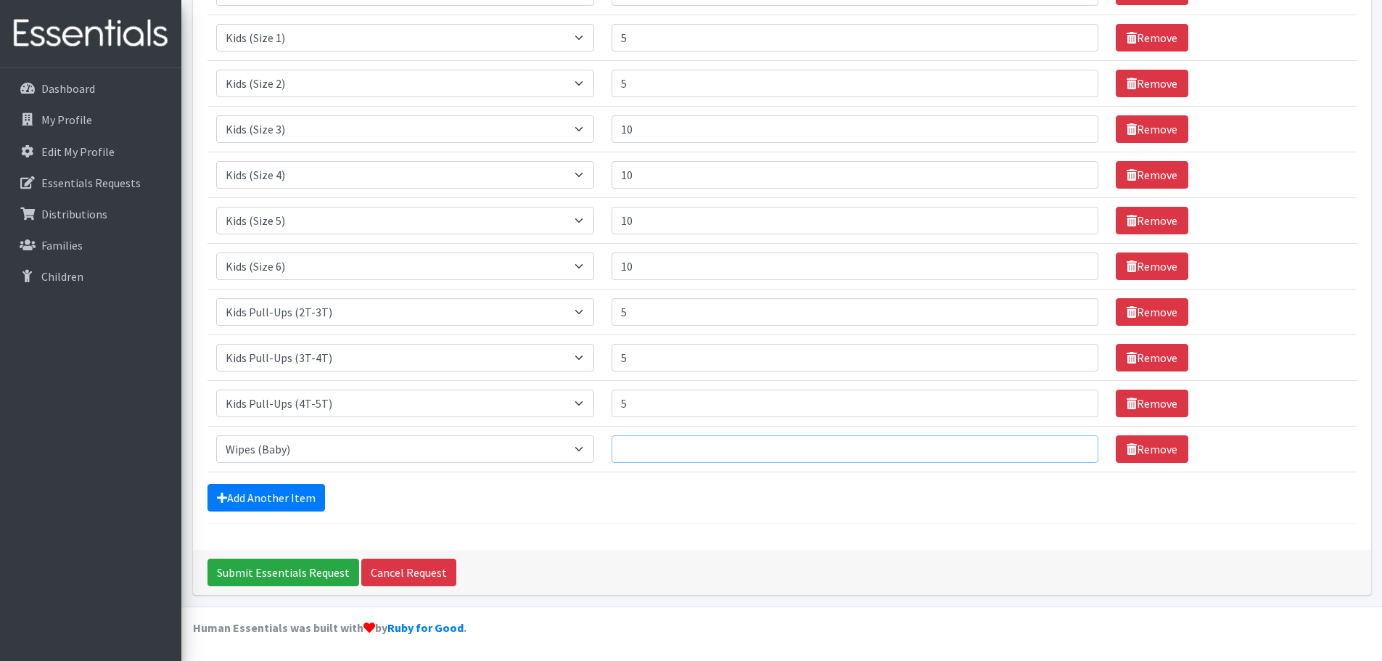
click at [648, 451] on input "Quantity" at bounding box center [854, 449] width 487 height 28
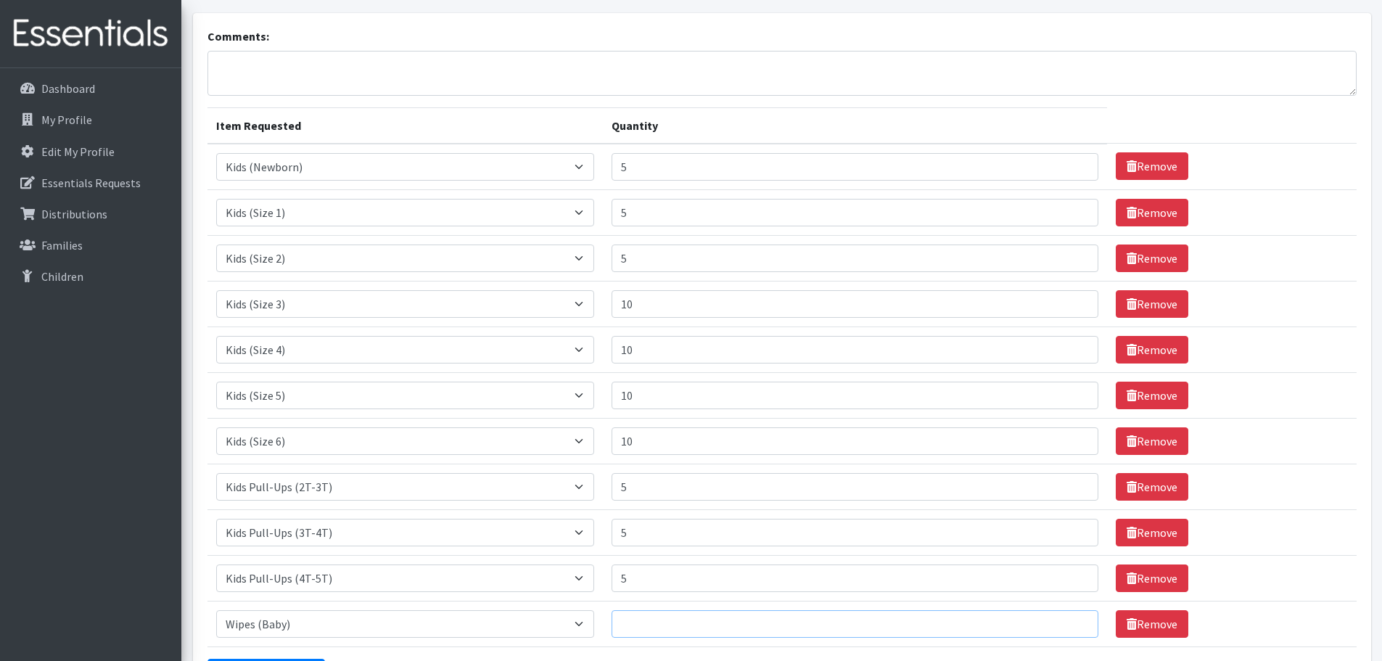
scroll to position [0, 0]
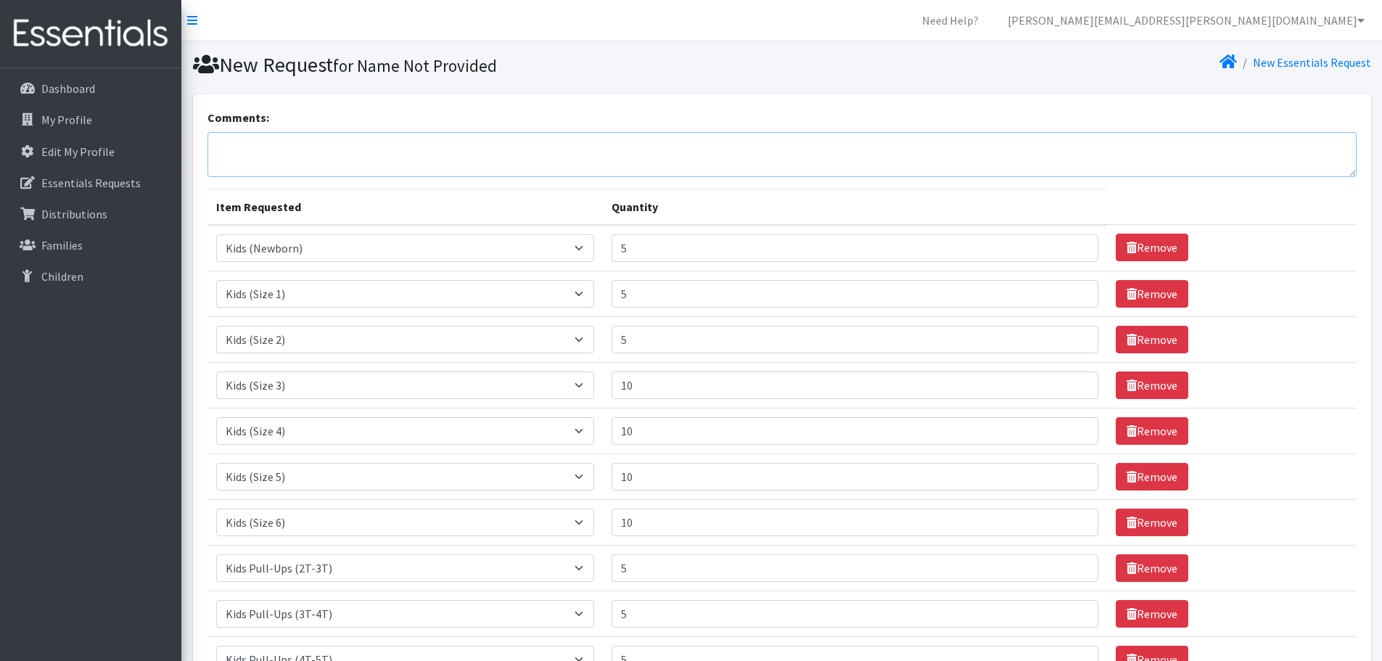
click at [215, 139] on textarea "Comments:" at bounding box center [781, 154] width 1149 height 45
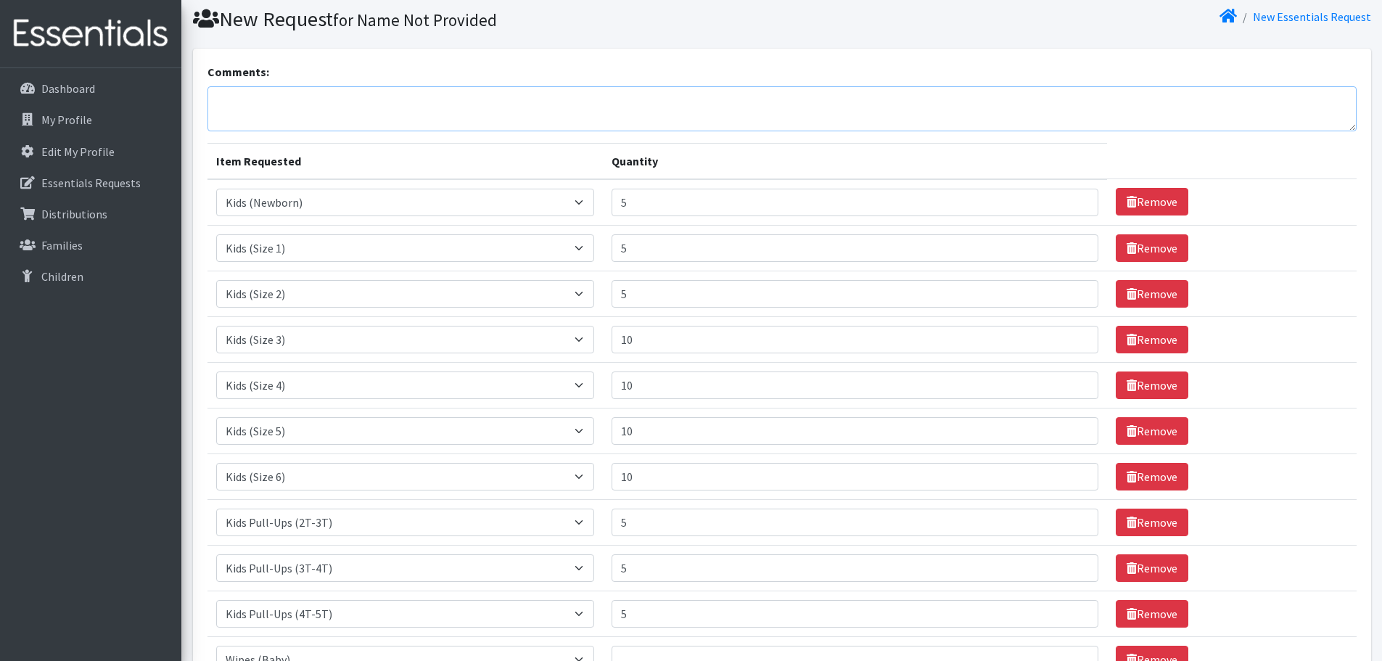
scroll to position [38, 0]
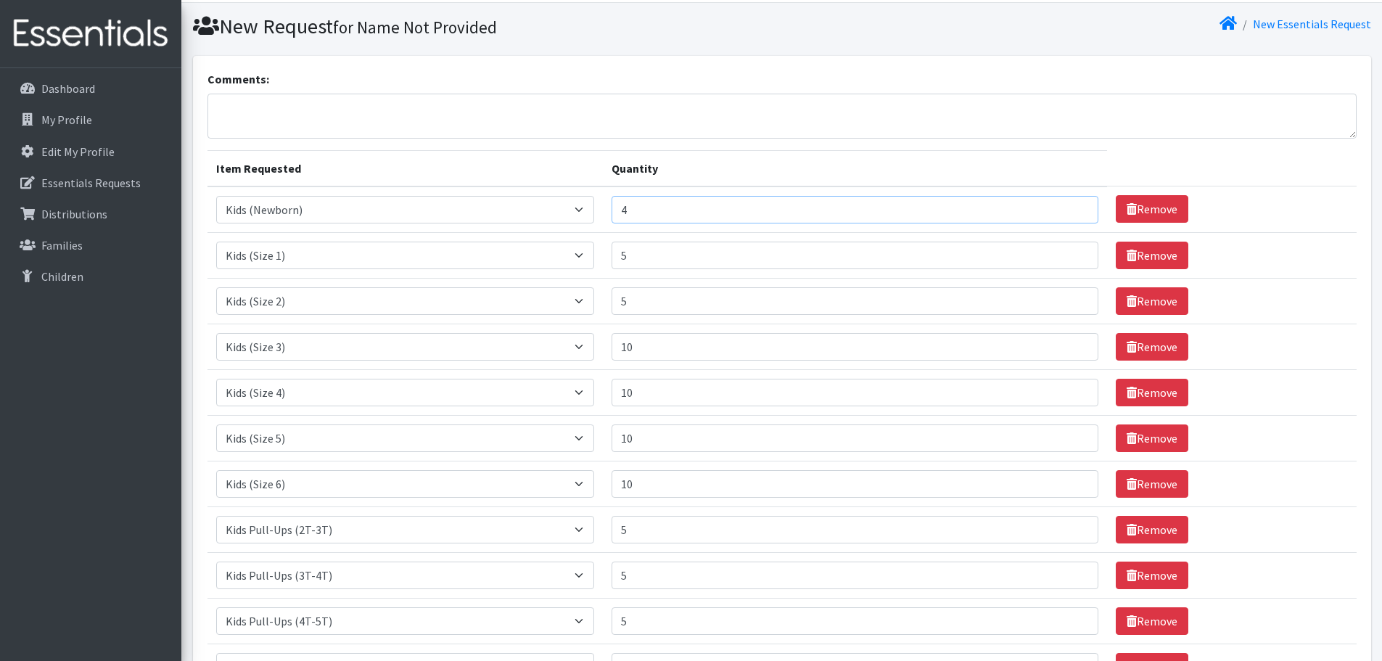
click at [1069, 215] on input "4" at bounding box center [854, 210] width 487 height 28
type input "5"
click at [1069, 205] on input "5" at bounding box center [854, 210] width 487 height 28
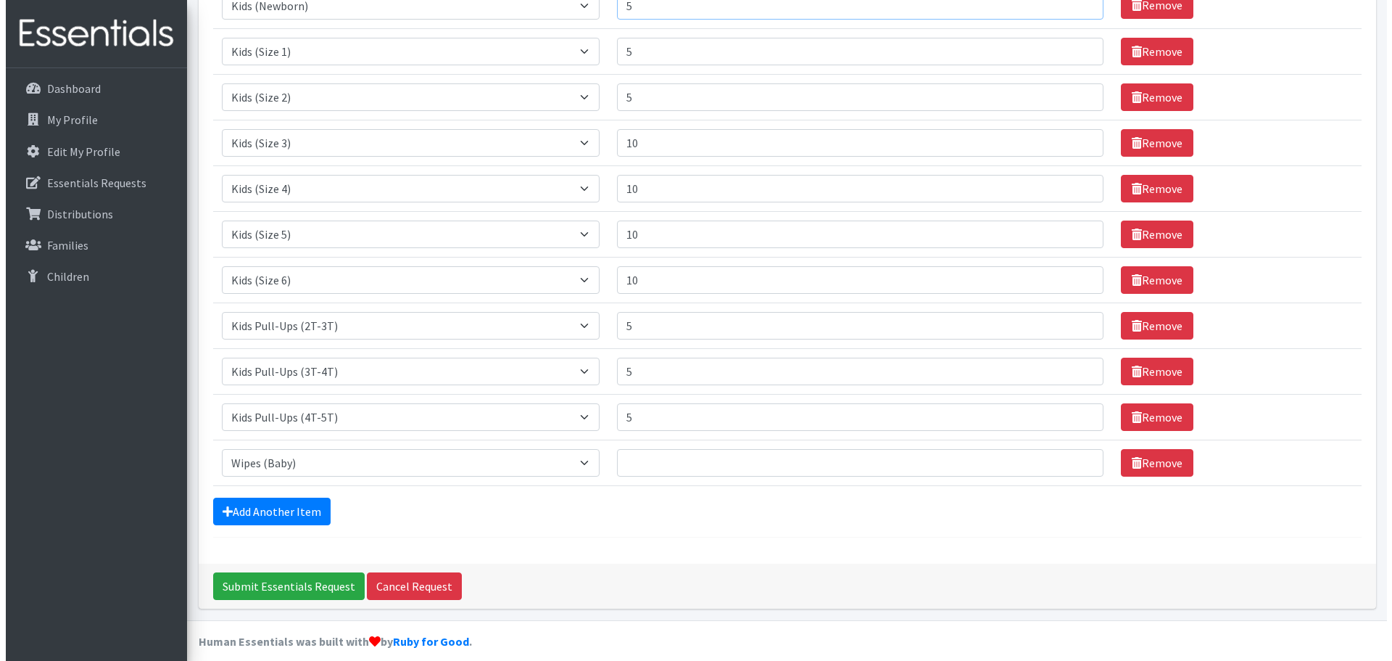
scroll to position [256, 0]
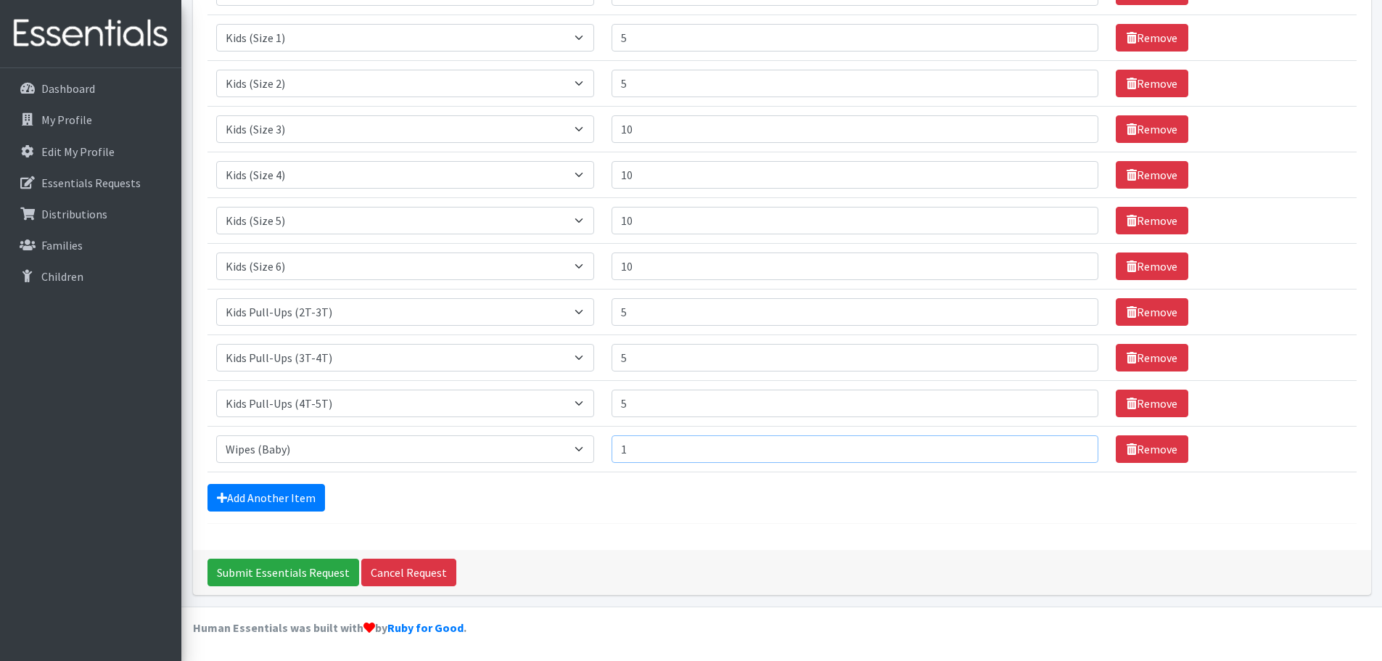
click at [1070, 442] on input "1" at bounding box center [854, 449] width 487 height 28
click at [1070, 442] on input "2" at bounding box center [854, 449] width 487 height 28
click at [1070, 442] on input "3" at bounding box center [854, 449] width 487 height 28
click at [1070, 442] on input "4" at bounding box center [854, 449] width 487 height 28
type input "5"
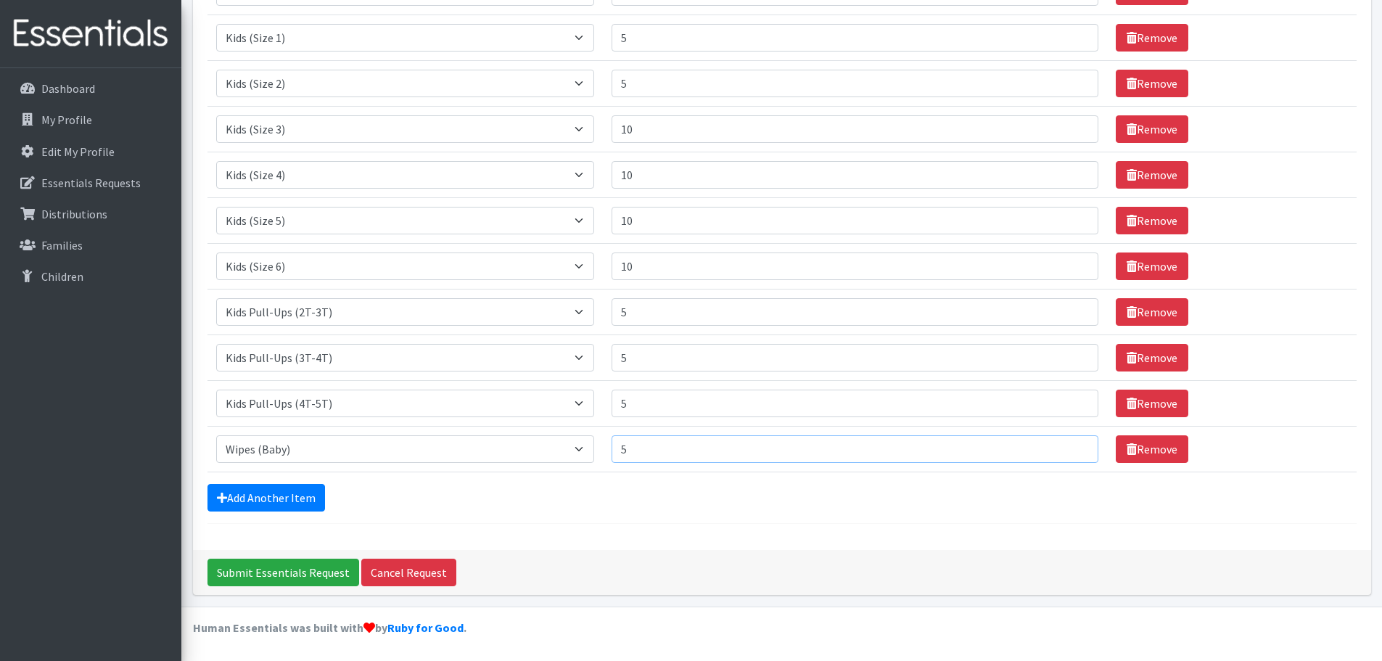
click at [1070, 442] on input "5" at bounding box center [854, 449] width 487 height 28
click at [623, 481] on form "Comments: Item Requested Quantity Item Requested Select an item Kids (Newborn) …" at bounding box center [781, 188] width 1149 height 671
click at [292, 566] on input "Submit Essentials Request" at bounding box center [283, 572] width 152 height 28
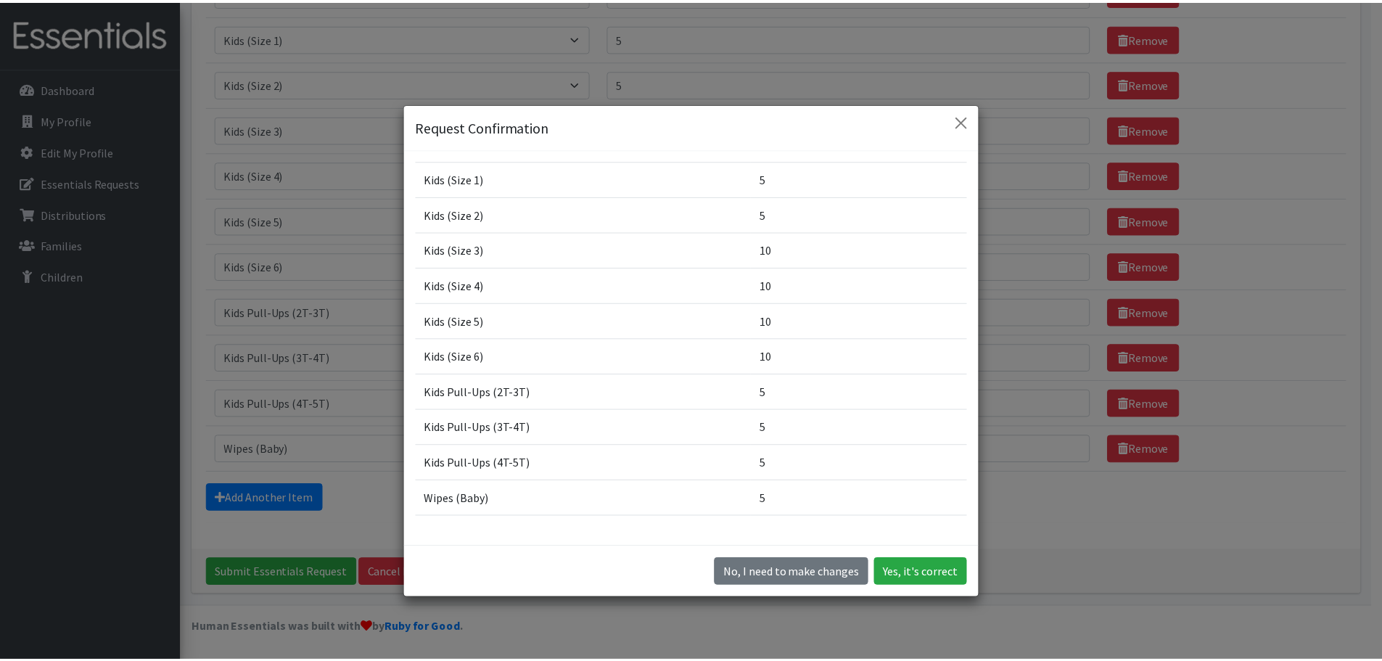
scroll to position [0, 0]
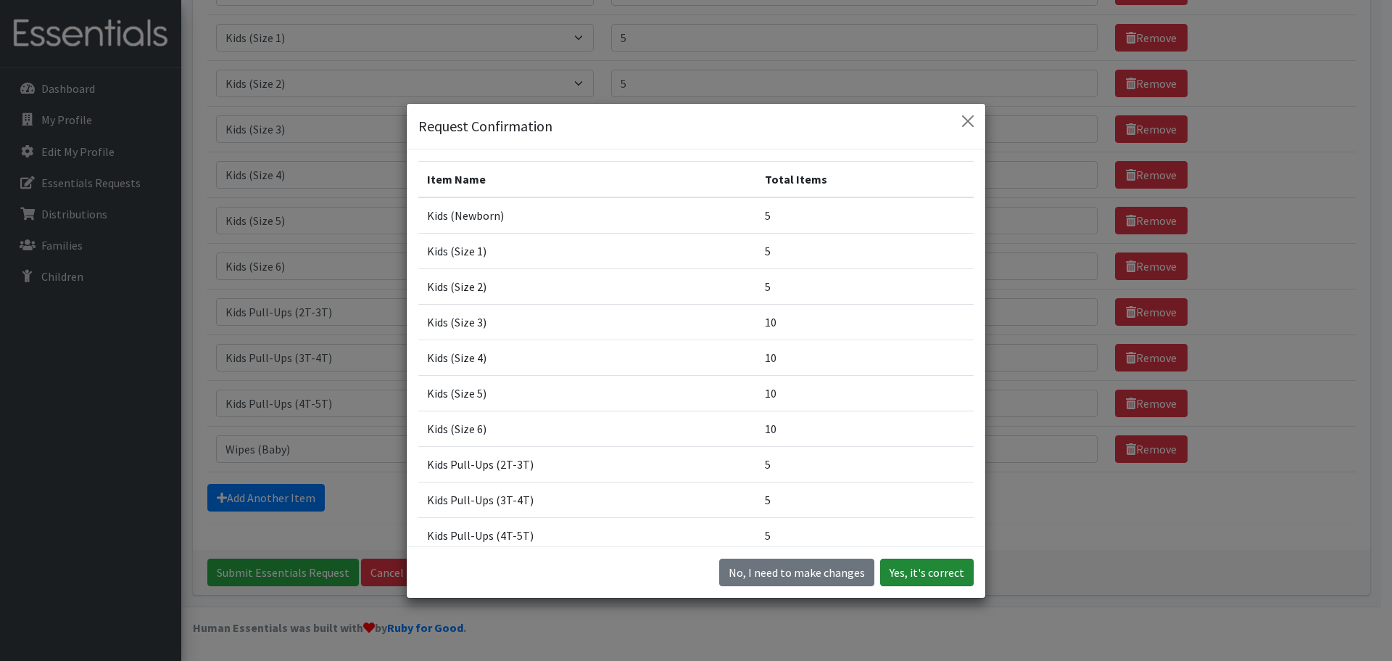
click at [932, 573] on button "Yes, it's correct" at bounding box center [927, 572] width 94 height 28
